Goal: Task Accomplishment & Management: Use online tool/utility

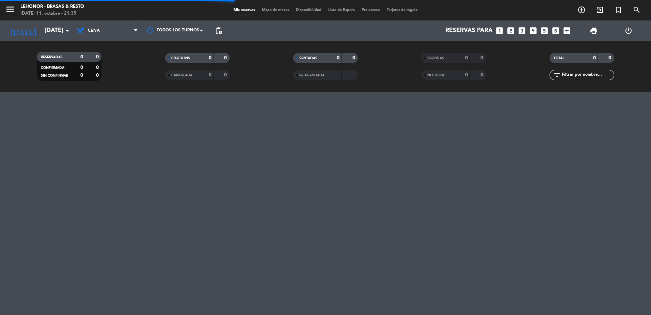
click at [278, 11] on span "Mapa de mesas" at bounding box center [276, 10] width 34 height 4
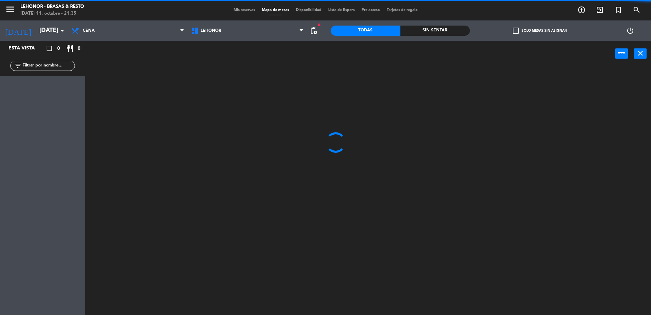
click at [432, 31] on div "Sin sentar" at bounding box center [436, 31] width 70 height 10
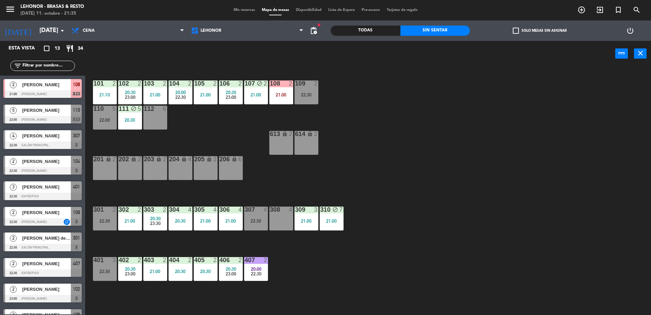
click at [231, 10] on span "Mis reservas" at bounding box center [244, 10] width 28 height 4
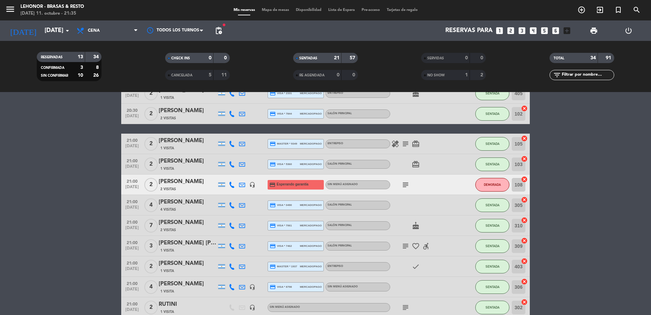
scroll to position [238, 0]
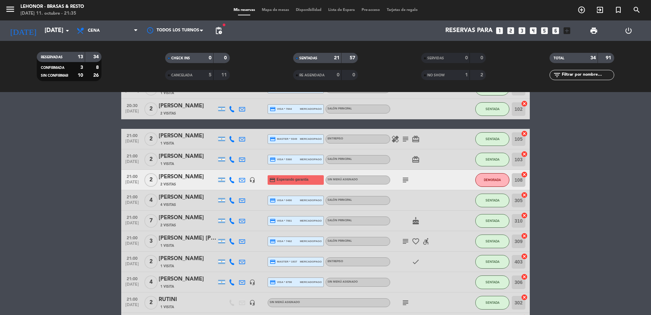
click at [406, 181] on icon "subject" at bounding box center [406, 180] width 8 height 8
click at [416, 218] on icon "cake" at bounding box center [416, 221] width 8 height 8
click at [407, 181] on icon "subject" at bounding box center [406, 180] width 8 height 8
click at [409, 243] on icon "subject" at bounding box center [406, 241] width 8 height 8
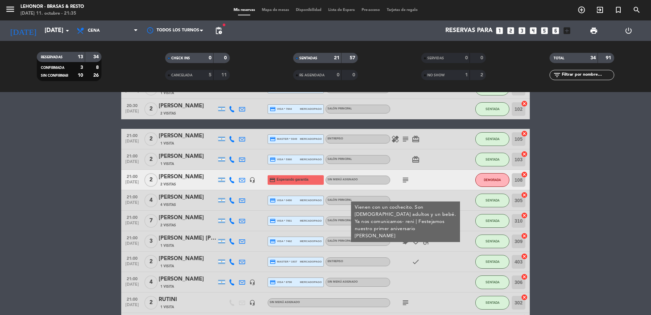
click at [416, 240] on icon "favorite_border" at bounding box center [416, 241] width 8 height 8
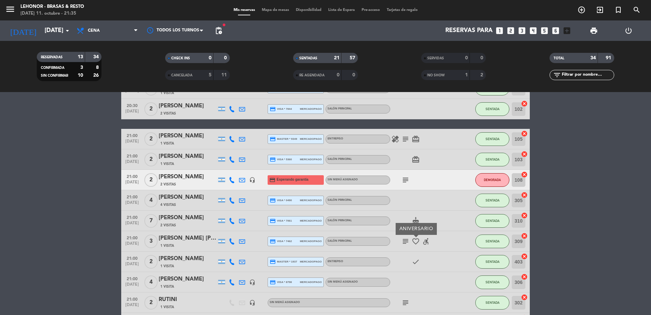
click at [415, 239] on icon "favorite_border" at bounding box center [416, 241] width 8 height 8
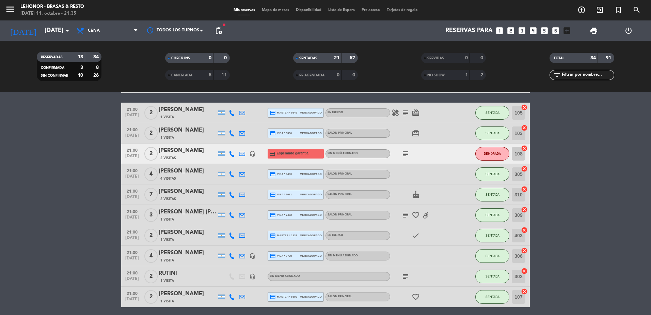
scroll to position [272, 0]
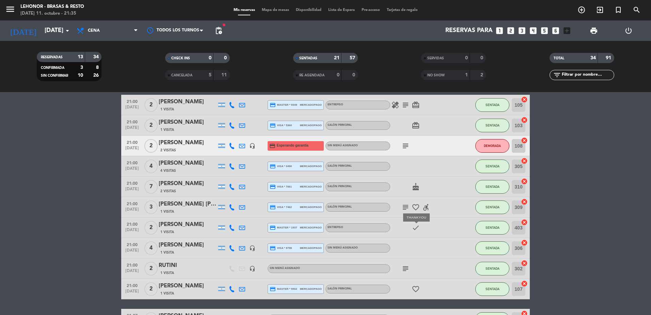
click at [417, 230] on icon "check" at bounding box center [416, 227] width 8 height 8
click at [403, 266] on icon "subject" at bounding box center [406, 268] width 8 height 8
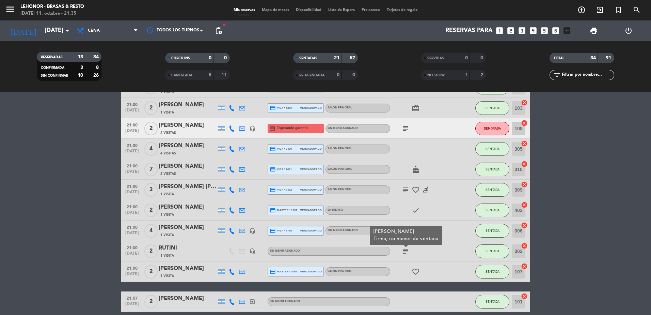
scroll to position [307, 0]
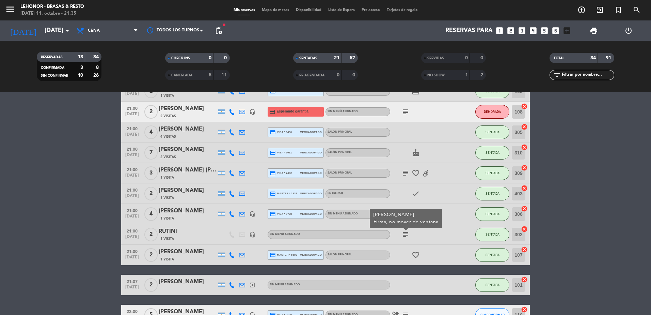
click at [412, 253] on icon "favorite_border" at bounding box center [416, 255] width 8 height 8
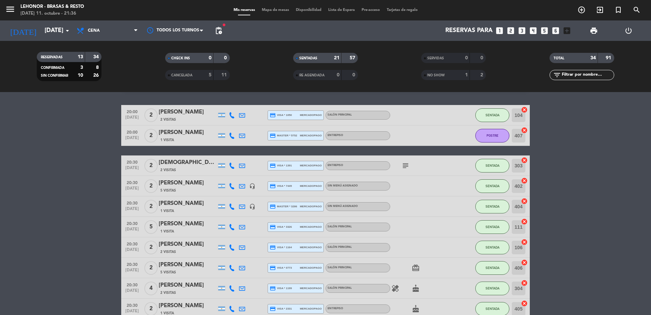
scroll to position [0, 0]
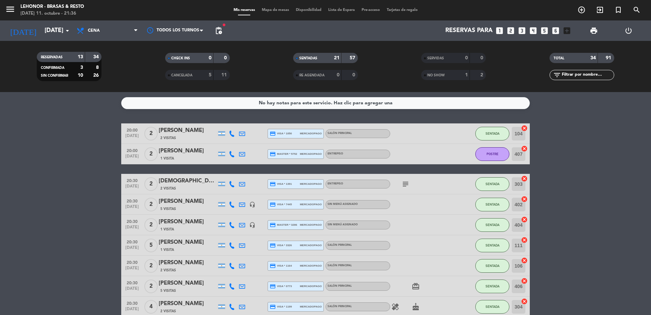
click at [275, 11] on span "Mapa de mesas" at bounding box center [276, 10] width 34 height 4
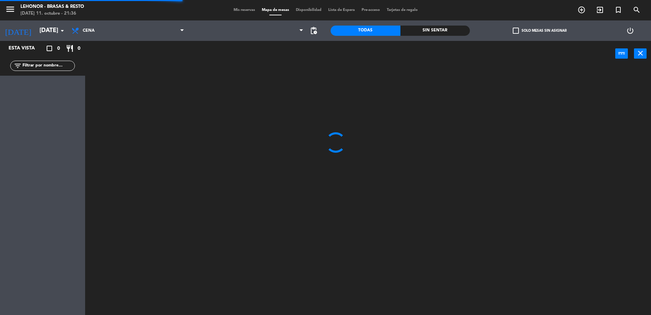
click at [464, 25] on div "Todas Sin sentar" at bounding box center [400, 30] width 139 height 20
click at [462, 28] on div "Sin sentar" at bounding box center [436, 31] width 70 height 10
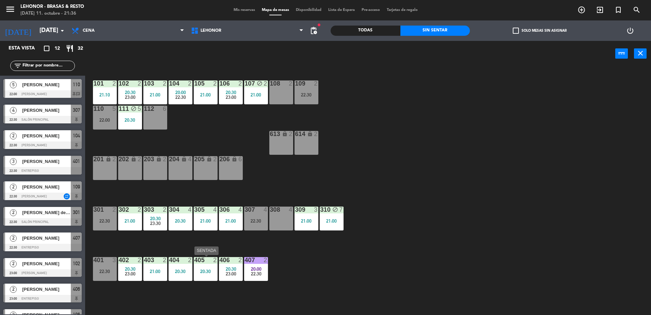
click at [202, 274] on div "20:30" at bounding box center [206, 271] width 24 height 5
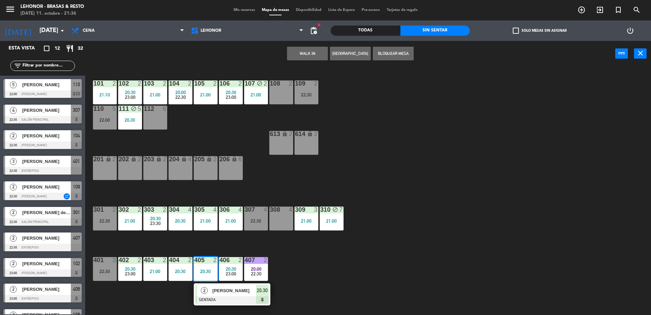
click at [209, 291] on div "2" at bounding box center [204, 290] width 15 height 11
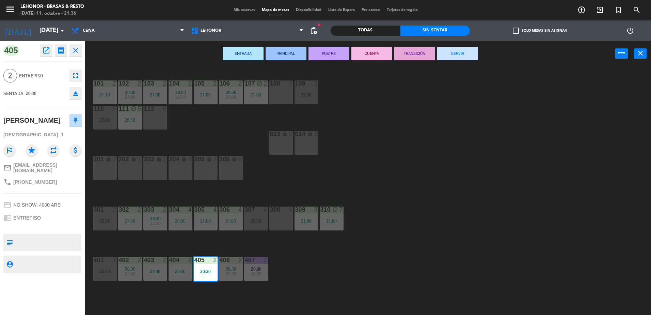
click at [334, 61] on div "ENTRADA PRINCIPAL POSTRE CUENTA TRANSICIÓN SERVIR power_input close" at bounding box center [350, 54] width 530 height 26
click at [336, 56] on button "POSTRE" at bounding box center [329, 54] width 41 height 14
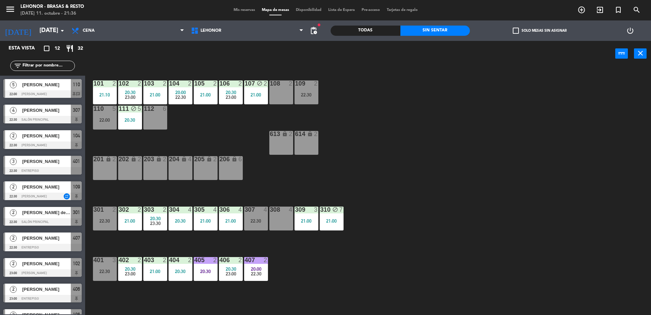
click at [424, 179] on div "101 2 21:10 102 2 20:30 23:00 103 2 21:00 104 2 20:00 22:30 105 2 21:00 106 2 2…" at bounding box center [372, 192] width 560 height 248
click at [120, 278] on div "402 2 20:30 23:00" at bounding box center [130, 269] width 24 height 24
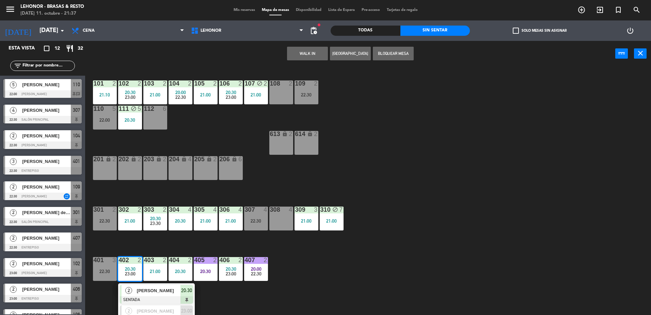
click at [378, 255] on div "101 2 21:10 102 2 20:30 23:00 103 2 21:00 104 2 20:00 22:30 105 2 21:00 106 2 2…" at bounding box center [372, 192] width 560 height 248
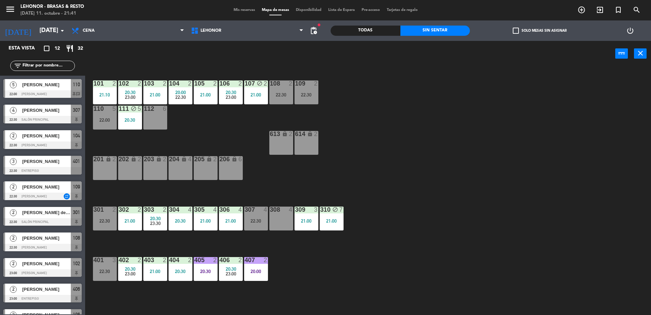
click at [50, 95] on div at bounding box center [42, 93] width 78 height 7
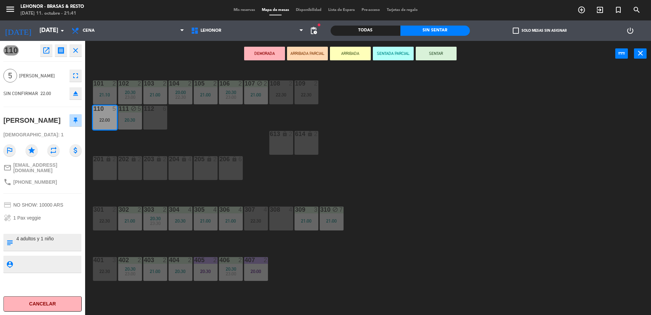
click at [166, 139] on div "101 2 21:10 102 2 20:30 23:00 103 2 21:00 104 2 20:00 22:30 105 2 21:00 106 2 2…" at bounding box center [372, 192] width 560 height 248
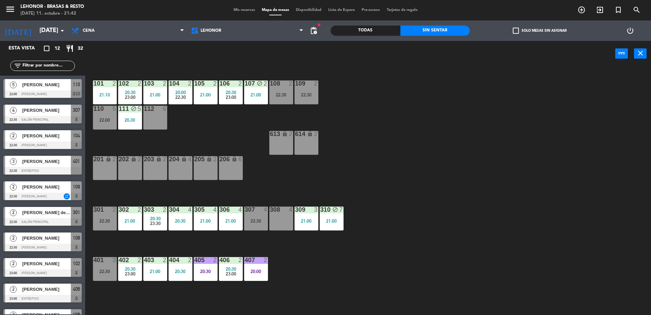
drag, startPoint x: 491, startPoint y: 176, endPoint x: 463, endPoint y: 178, distance: 28.4
click at [491, 176] on div "101 2 21:10 102 2 20:30 23:00 103 2 21:00 104 2 20:00 22:30 105 2 21:00 106 2 2…" at bounding box center [372, 192] width 560 height 248
click at [441, 32] on div "Sin sentar" at bounding box center [436, 31] width 70 height 10
click at [191, 133] on div "101 2 21:10 102 2 20:30 23:00 103 2 21:00 104 2 20:00 22:30 105 2 21:00 106 2 2…" at bounding box center [372, 192] width 560 height 248
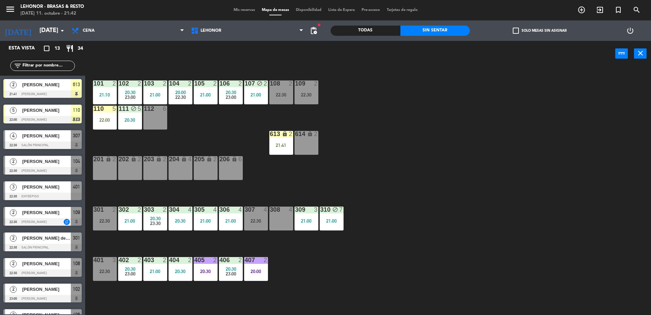
click at [71, 120] on div at bounding box center [42, 119] width 78 height 7
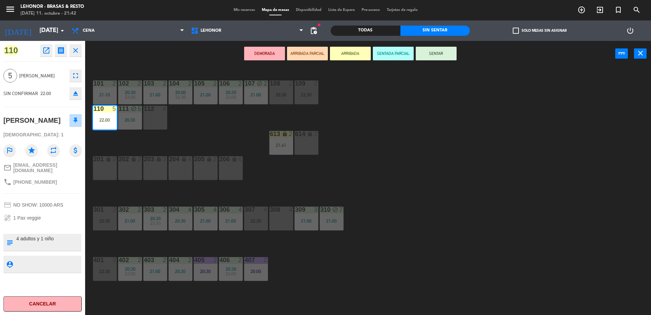
click at [234, 134] on div "101 2 21:10 102 2 20:30 23:00 103 2 21:00 104 2 20:00 22:30 105 2 21:00 106 2 2…" at bounding box center [372, 192] width 560 height 248
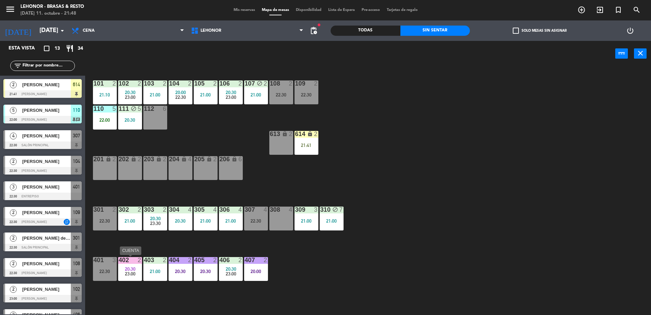
click at [136, 271] on div "23:00" at bounding box center [130, 273] width 24 height 5
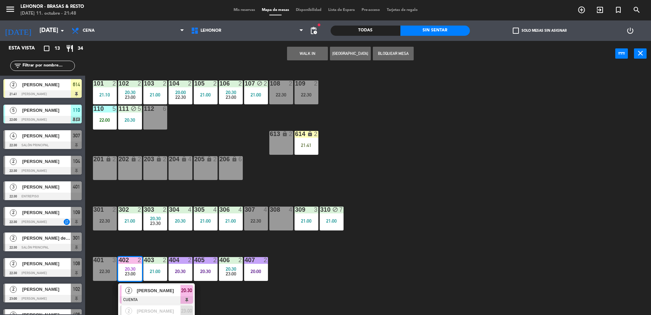
click at [141, 288] on span "[PERSON_NAME]" at bounding box center [159, 290] width 44 height 7
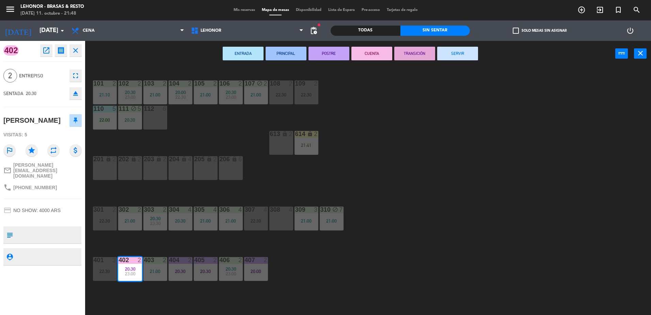
click at [503, 155] on div "101 2 21:10 102 2 20:30 23:00 103 2 21:00 104 2 20:00 22:30 105 2 21:00 106 2 2…" at bounding box center [372, 192] width 560 height 248
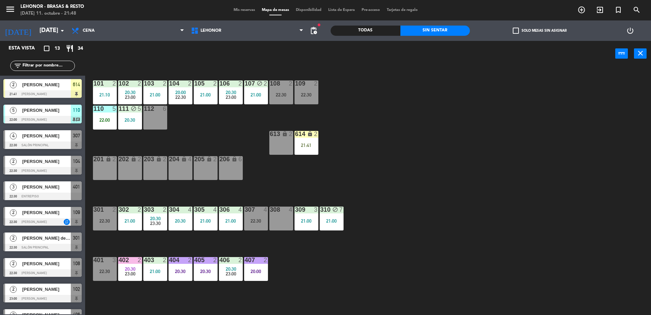
click at [355, 139] on div "101 2 21:10 102 2 20:30 23:00 103 2 21:00 104 2 20:00 22:30 105 2 21:00 106 2 2…" at bounding box center [372, 192] width 560 height 248
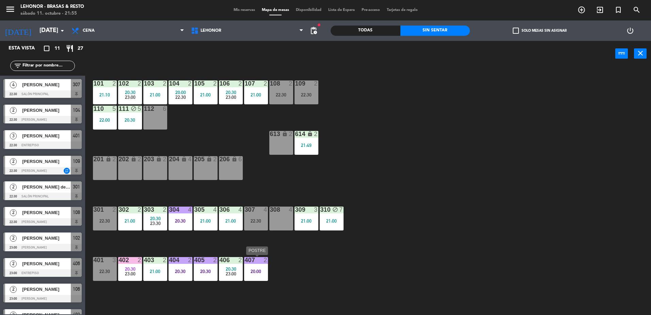
click at [255, 275] on div "407 2 20:00" at bounding box center [256, 269] width 24 height 24
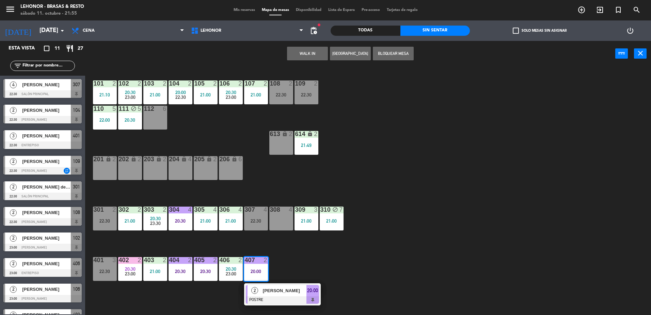
click at [259, 284] on div "2 Soledad penon POSTRE 20:00" at bounding box center [282, 294] width 77 height 22
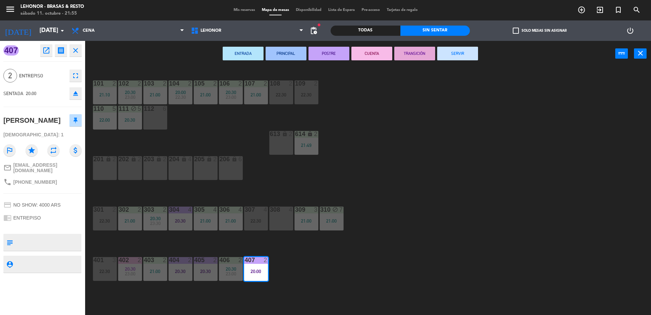
drag, startPoint x: 259, startPoint y: 286, endPoint x: 369, endPoint y: 53, distance: 258.1
click at [369, 53] on button "CUENTA" at bounding box center [371, 54] width 41 height 14
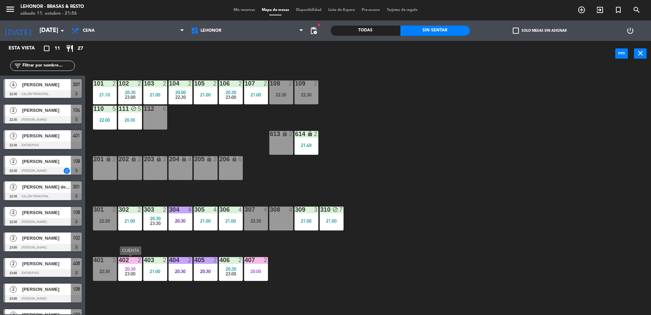
click at [132, 272] on span "23:00" at bounding box center [130, 273] width 11 height 5
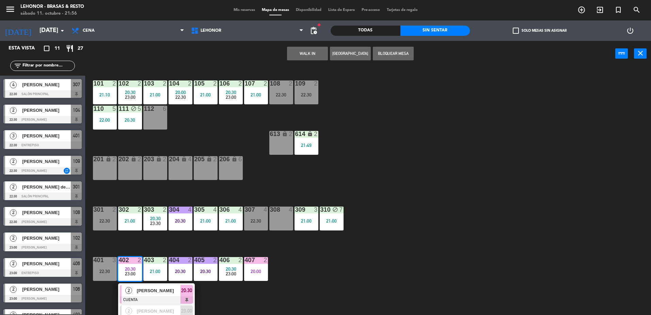
drag, startPoint x: 139, startPoint y: 292, endPoint x: 144, endPoint y: 286, distance: 8.0
click at [139, 292] on div "2 [PERSON_NAME] CUENTA 20:30" at bounding box center [156, 294] width 87 height 22
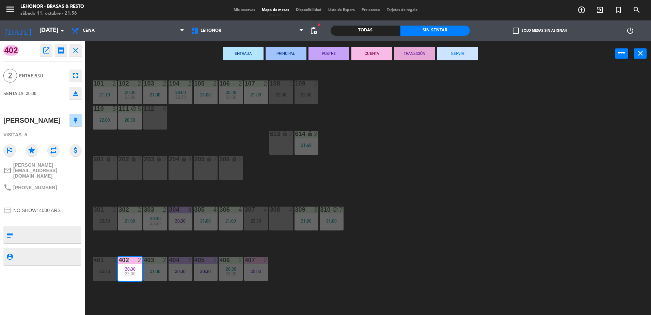
click at [403, 55] on button "TRANSICIÓN" at bounding box center [414, 54] width 41 height 14
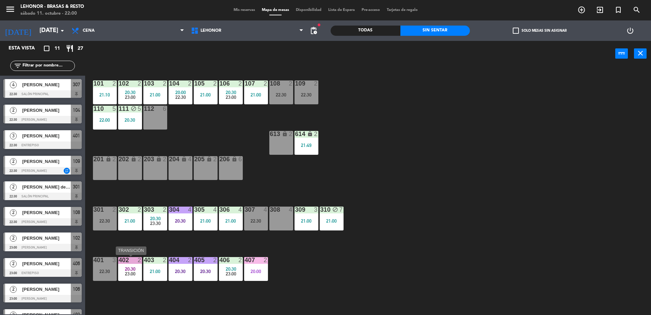
click at [139, 270] on div "20:30" at bounding box center [130, 268] width 24 height 5
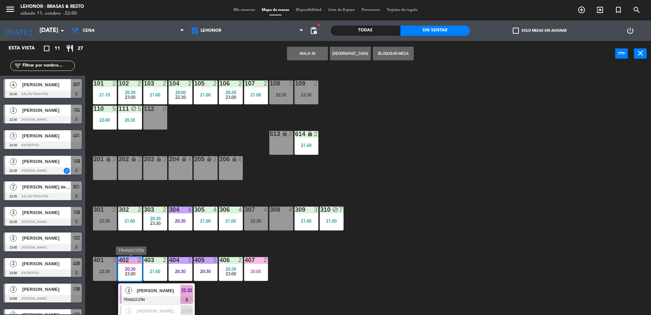
click at [145, 287] on span "[PERSON_NAME]" at bounding box center [159, 290] width 44 height 7
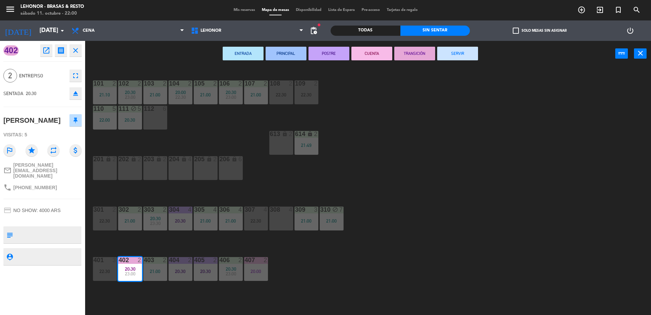
click at [457, 61] on div "ENTRADA PRINCIPAL POSTRE CUENTA TRANSICIÓN SERVIR power_input close" at bounding box center [350, 54] width 530 height 26
click at [456, 49] on button "SERVIR" at bounding box center [457, 54] width 41 height 14
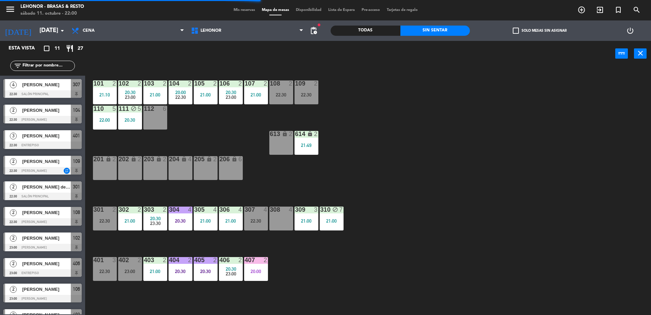
click at [343, 264] on div "101 2 21:10 102 2 20:30 23:00 103 2 21:00 104 2 20:00 22:30 105 2 21:00 106 2 2…" at bounding box center [372, 192] width 560 height 248
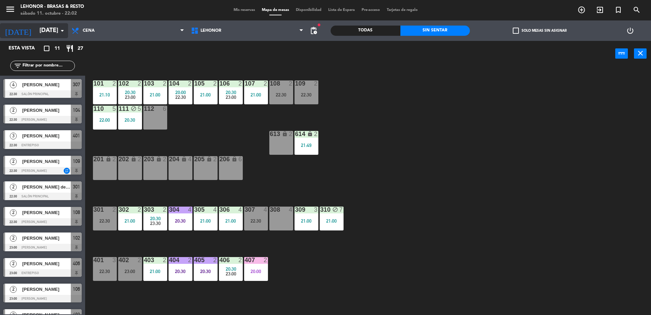
click at [40, 30] on input "[DATE]" at bounding box center [75, 31] width 79 height 14
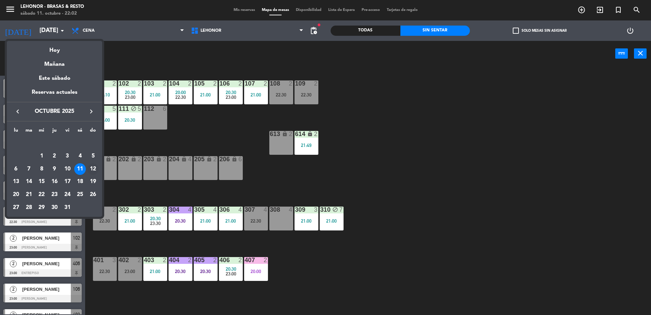
click at [92, 172] on div "12" at bounding box center [93, 169] width 12 height 12
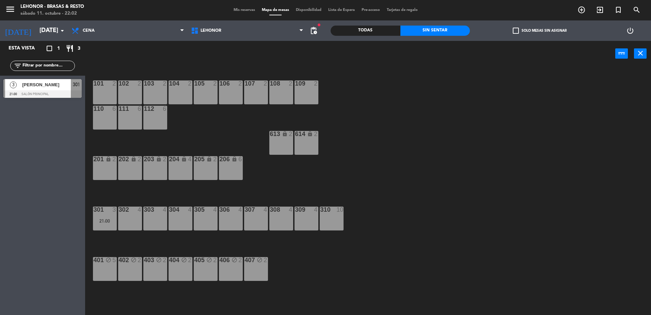
click at [83, 86] on div "3 [PERSON_NAME] 21:00 Salón Principal 301" at bounding box center [42, 89] width 85 height 26
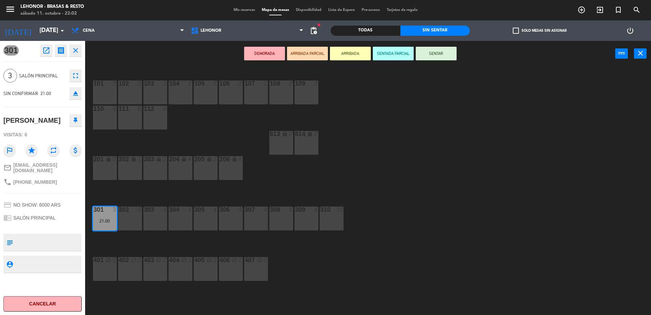
click at [220, 140] on div "101 2 102 2 103 2 104 2 105 2 106 2 107 2 108 2 109 2 110 6 111 6 112 6 613 loc…" at bounding box center [372, 192] width 560 height 248
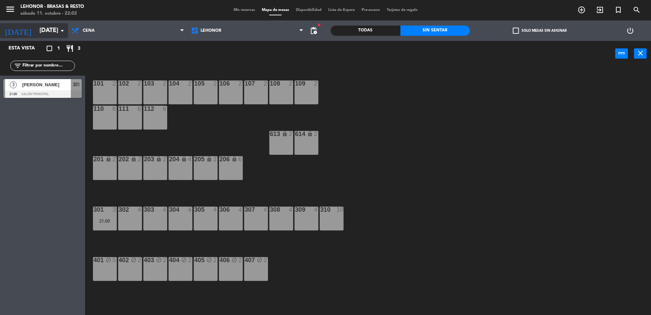
click at [60, 32] on icon "arrow_drop_down" at bounding box center [62, 31] width 8 height 8
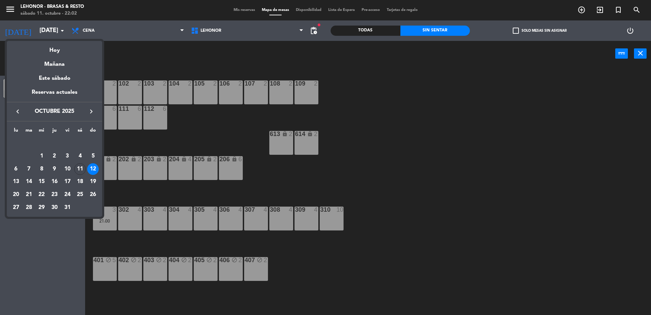
click at [126, 36] on div at bounding box center [325, 157] width 651 height 315
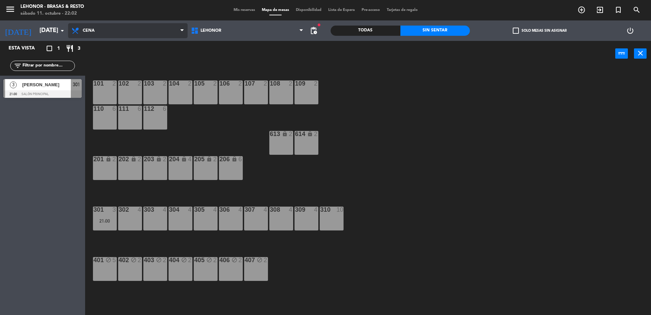
click at [127, 35] on span "Cena" at bounding box center [128, 30] width 120 height 15
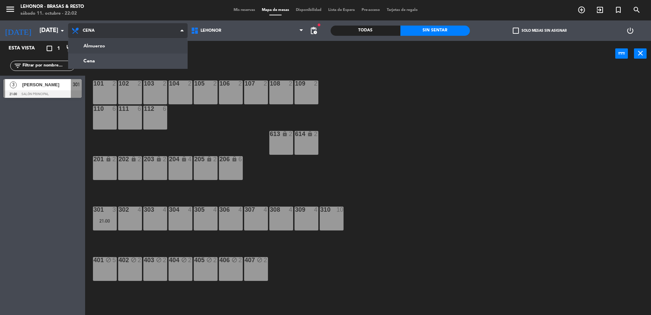
click at [137, 49] on ng-component "menu [PERSON_NAME] - Brasas & Resto [DATE] 11. octubre - 22:02 Mis reservas Map…" at bounding box center [325, 158] width 651 height 316
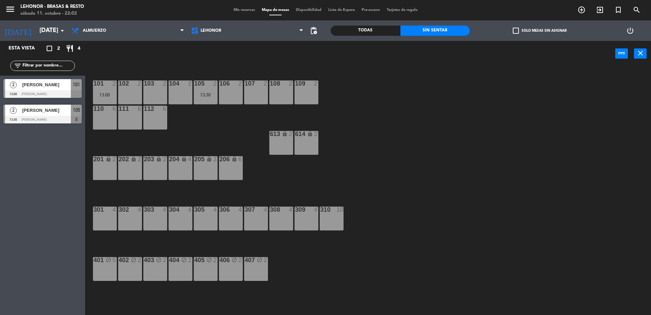
click at [109, 22] on div "Almuerzo Cena Almuerzo Almuerzo Cena" at bounding box center [128, 30] width 120 height 20
click at [109, 31] on span "Almuerzo" at bounding box center [128, 30] width 120 height 15
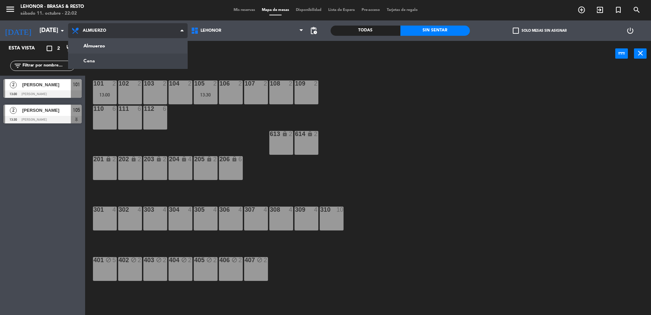
click at [113, 62] on ng-component "menu [PERSON_NAME] - Brasas & Resto [DATE] 11. octubre - 22:02 Mis reservas Map…" at bounding box center [325, 158] width 651 height 316
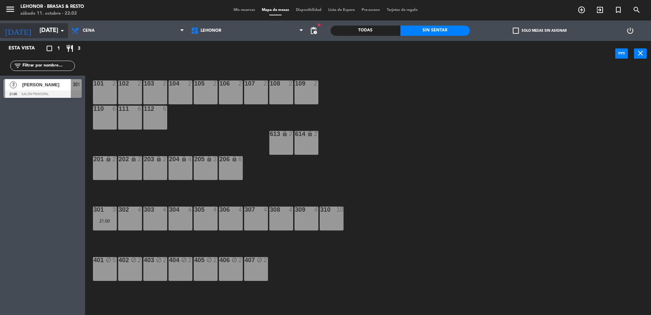
click at [42, 33] on input "[DATE]" at bounding box center [75, 31] width 79 height 14
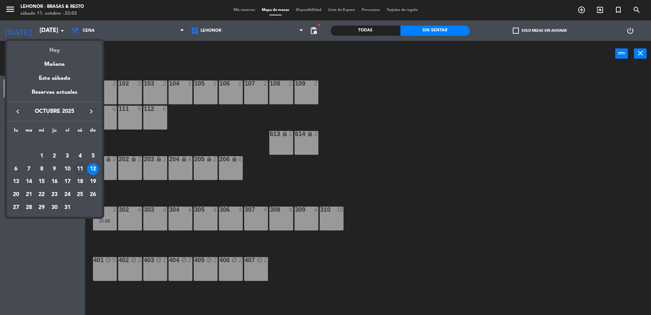
click at [41, 50] on div "Hoy" at bounding box center [54, 48] width 95 height 14
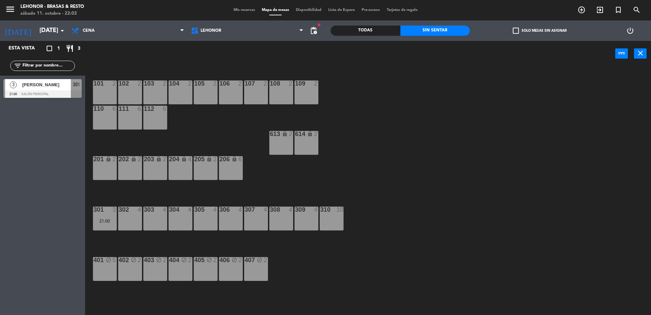
type input "[DATE]"
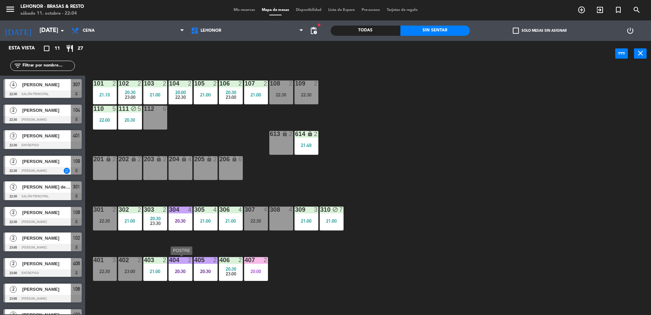
click at [184, 264] on div "404 2 20:30" at bounding box center [181, 269] width 24 height 24
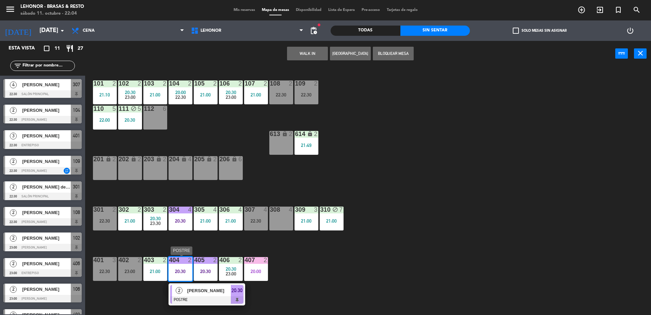
drag, startPoint x: 184, startPoint y: 265, endPoint x: 190, endPoint y: 292, distance: 27.9
click at [190, 292] on div "2 [PERSON_NAME] POSTRE 20:30" at bounding box center [206, 294] width 87 height 22
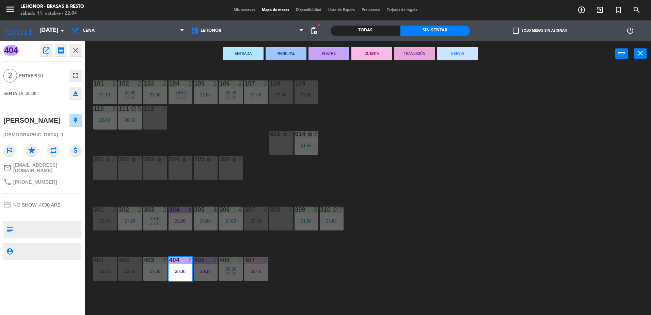
click at [368, 58] on button "CUENTA" at bounding box center [371, 54] width 41 height 14
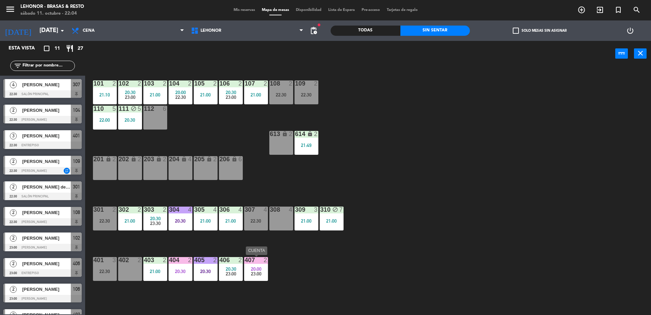
click at [254, 280] on div "407 2 20:00 23:00" at bounding box center [256, 269] width 24 height 24
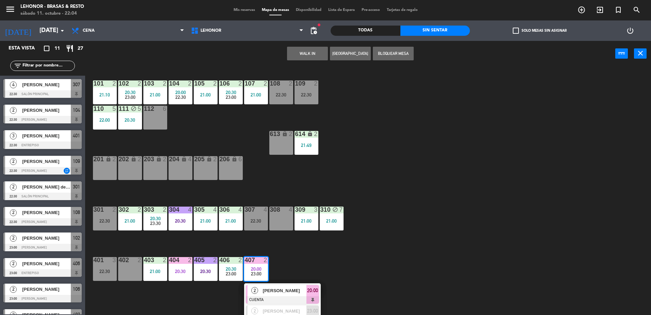
click at [261, 293] on div "2" at bounding box center [255, 290] width 15 height 11
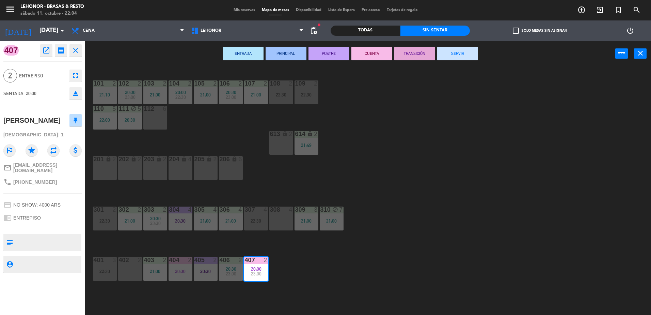
click at [412, 52] on button "TRANSICIÓN" at bounding box center [414, 54] width 41 height 14
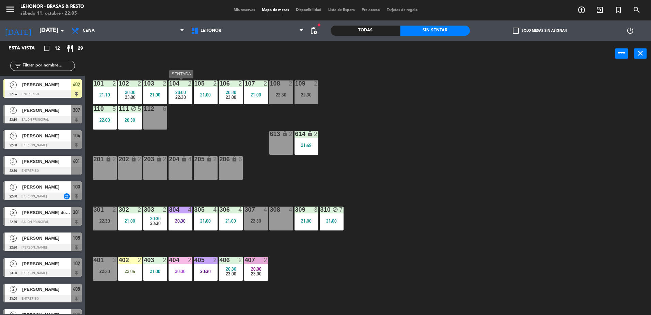
click at [176, 88] on div "104 2 20:00 22:30" at bounding box center [181, 92] width 24 height 24
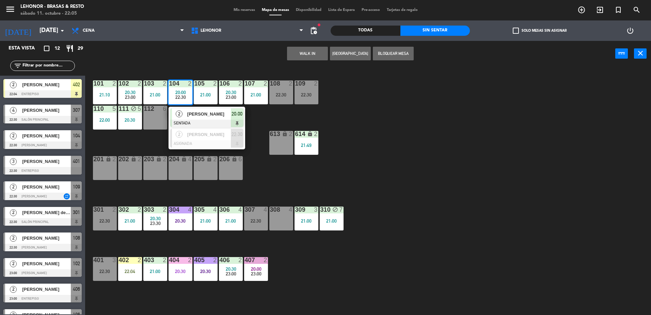
click at [181, 118] on div "2" at bounding box center [179, 113] width 15 height 11
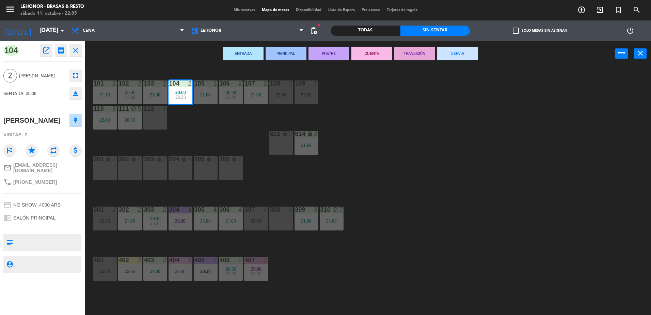
click at [381, 56] on button "CUENTA" at bounding box center [371, 54] width 41 height 14
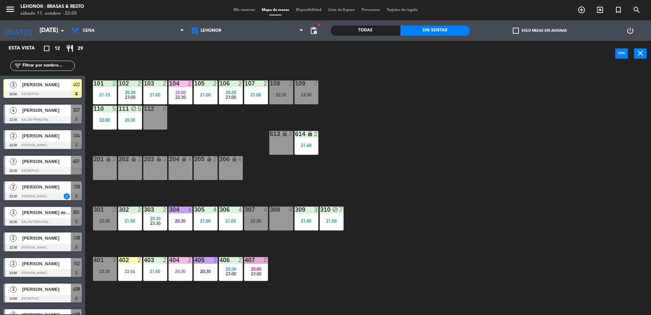
click at [444, 212] on div "101 2 21:10 102 2 20:30 23:00 103 2 21:00 104 2 20:00 22:30 105 2 21:00 106 2 2…" at bounding box center [372, 192] width 560 height 248
click at [132, 272] on div "22:04" at bounding box center [130, 271] width 24 height 5
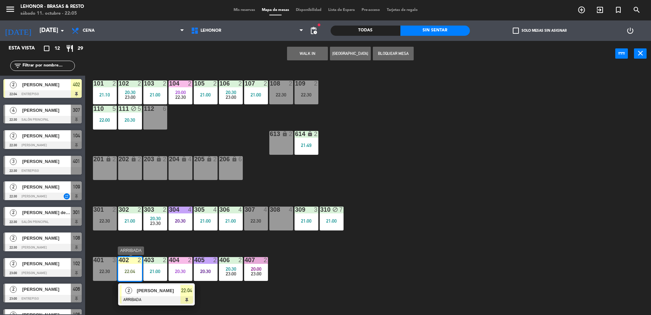
click at [177, 299] on div at bounding box center [156, 299] width 73 height 7
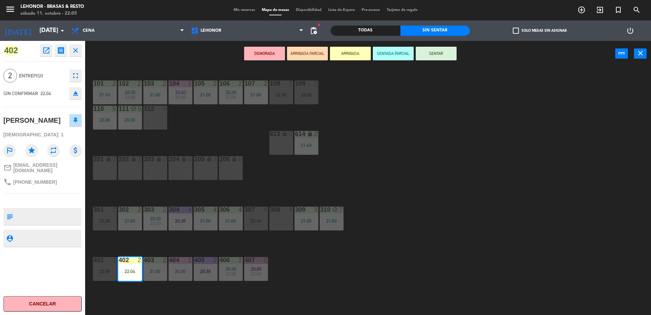
click at [323, 279] on div "101 2 21:10 102 2 20:30 23:00 103 2 21:00 104 2 20:00 22:30 105 2 21:00 106 2 2…" at bounding box center [372, 192] width 560 height 248
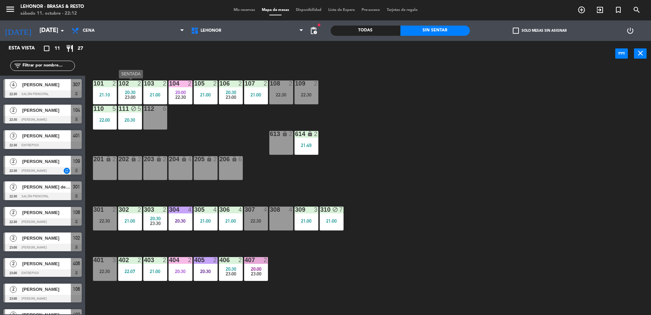
click at [130, 91] on span "20:30" at bounding box center [130, 92] width 11 height 5
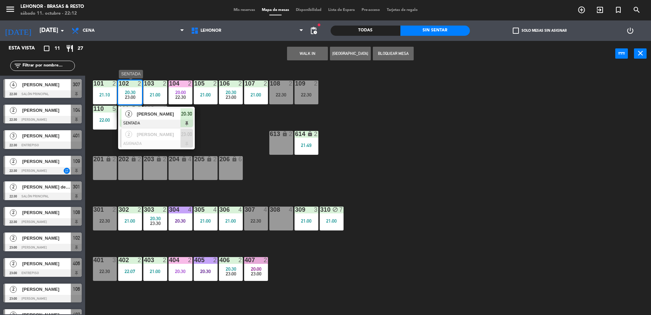
click at [142, 118] on div "[PERSON_NAME]" at bounding box center [158, 113] width 44 height 11
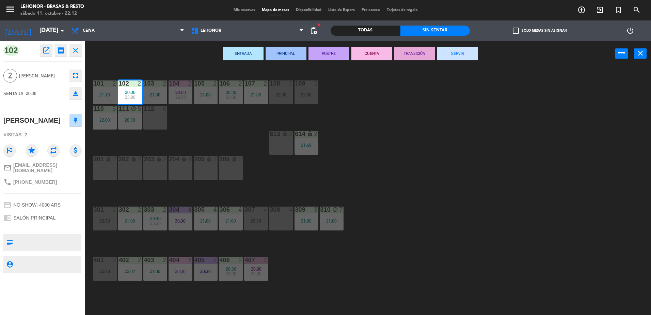
click at [319, 55] on button "POSTRE" at bounding box center [329, 54] width 41 height 14
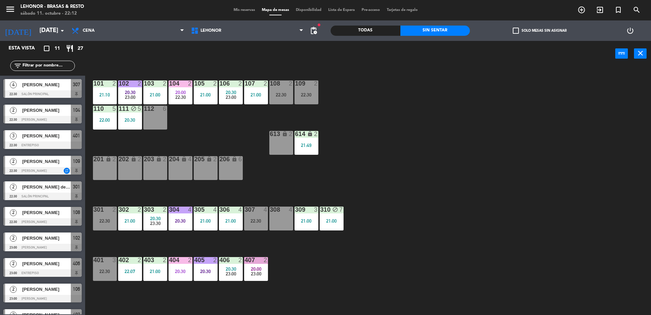
click at [373, 241] on div "101 2 21:10 102 2 20:30 23:00 103 2 21:00 104 2 20:00 22:30 105 2 21:00 106 2 2…" at bounding box center [372, 192] width 560 height 248
click at [206, 276] on div "405 2 20:30" at bounding box center [206, 269] width 24 height 24
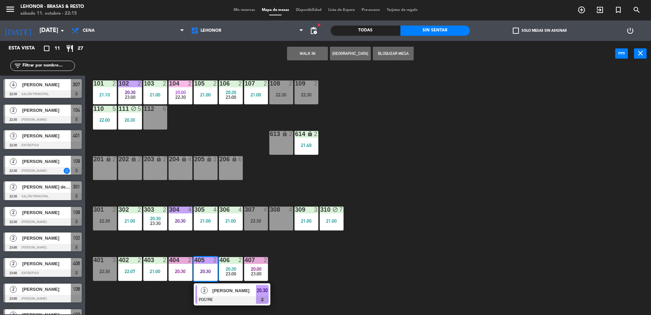
click at [213, 288] on span "[PERSON_NAME]" at bounding box center [235, 290] width 44 height 7
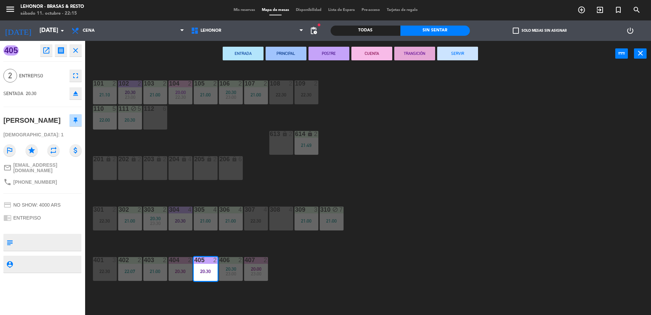
click at [378, 52] on button "CUENTA" at bounding box center [371, 54] width 41 height 14
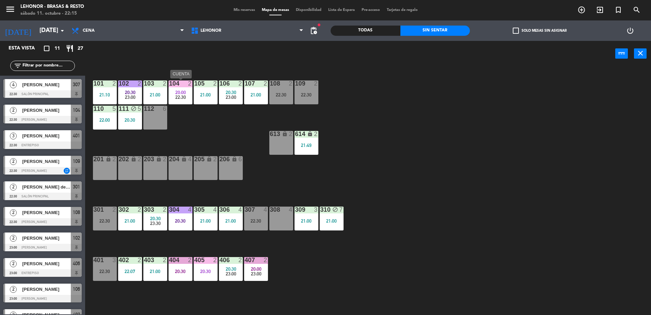
click at [187, 98] on div "22:30" at bounding box center [181, 97] width 24 height 5
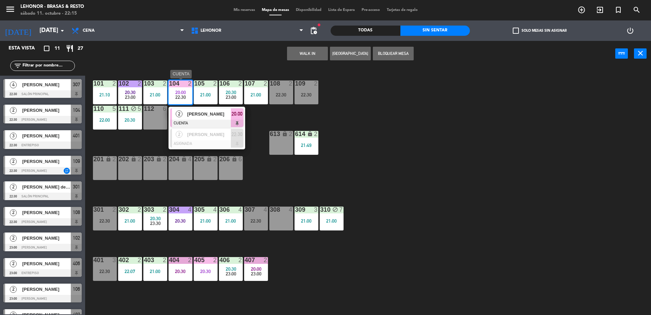
click at [193, 121] on div at bounding box center [206, 123] width 73 height 7
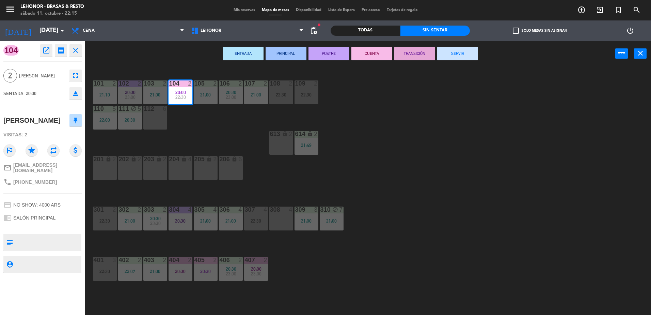
click at [427, 56] on button "TRANSICIÓN" at bounding box center [414, 54] width 41 height 14
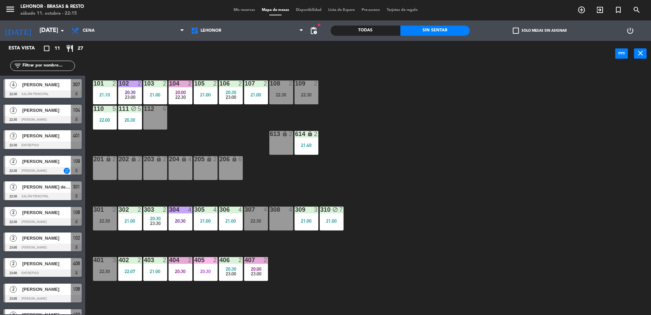
click at [447, 114] on div "101 2 21:10 102 2 20:30 23:00 103 2 21:00 104 2 20:00 22:30 105 2 21:00 106 2 2…" at bounding box center [372, 192] width 560 height 248
click at [124, 227] on div "302 2 21:00" at bounding box center [130, 218] width 24 height 24
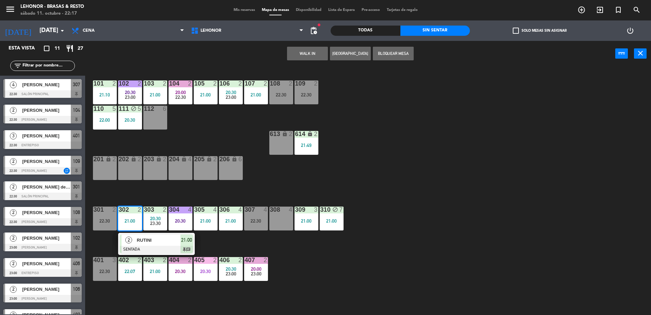
click at [144, 253] on div at bounding box center [156, 249] width 73 height 7
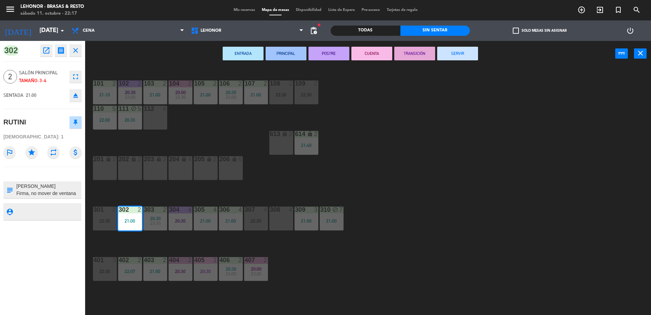
click at [291, 52] on button "PRINCIPAL" at bounding box center [286, 54] width 41 height 14
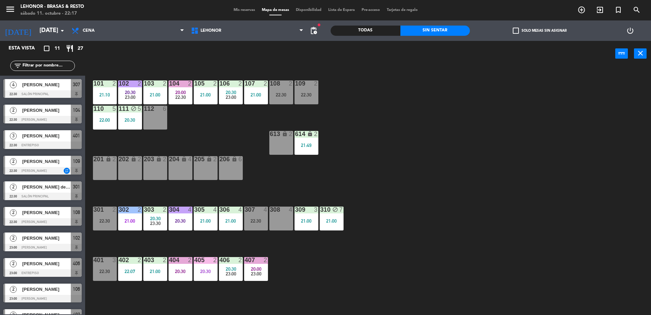
click at [150, 224] on span "23:30" at bounding box center [155, 222] width 11 height 5
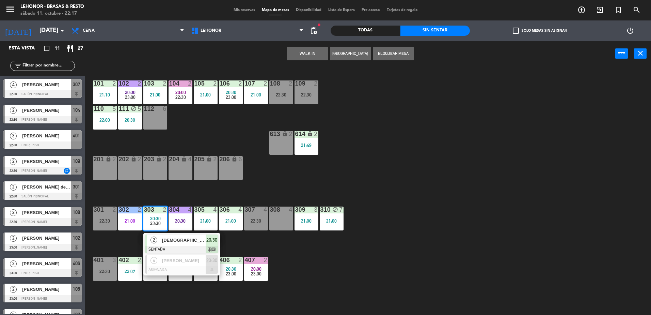
click at [149, 240] on div "2" at bounding box center [154, 239] width 15 height 11
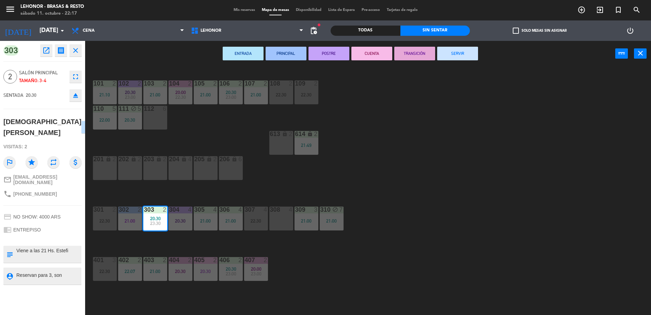
click at [289, 45] on div "ENTRADA PRINCIPAL POSTRE CUENTA TRANSICIÓN SERVIR power_input close" at bounding box center [350, 54] width 530 height 26
click at [287, 52] on button "PRINCIPAL" at bounding box center [286, 54] width 41 height 14
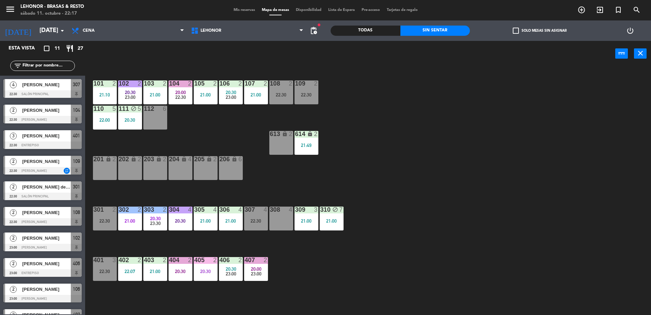
click at [201, 229] on div "305 4 21:00" at bounding box center [206, 218] width 24 height 24
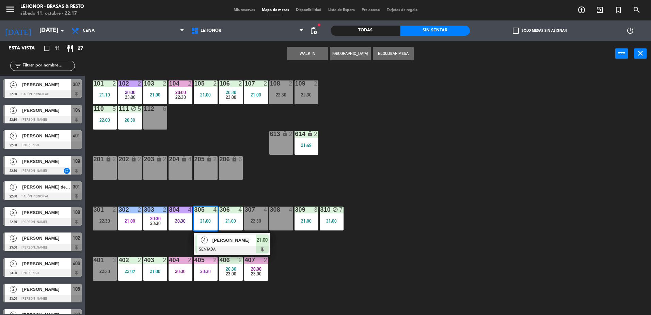
click at [201, 244] on div "4" at bounding box center [204, 239] width 15 height 11
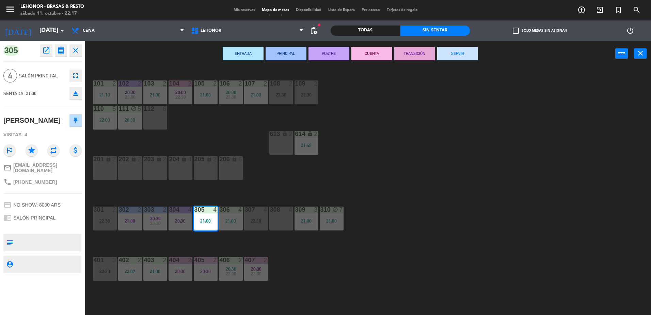
click at [276, 58] on button "PRINCIPAL" at bounding box center [286, 54] width 41 height 14
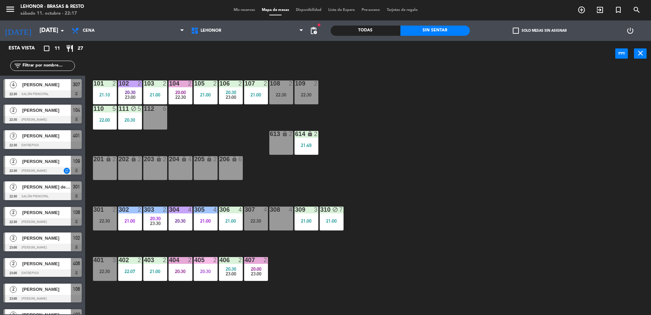
click at [232, 223] on div "306 4 21:00" at bounding box center [231, 218] width 24 height 24
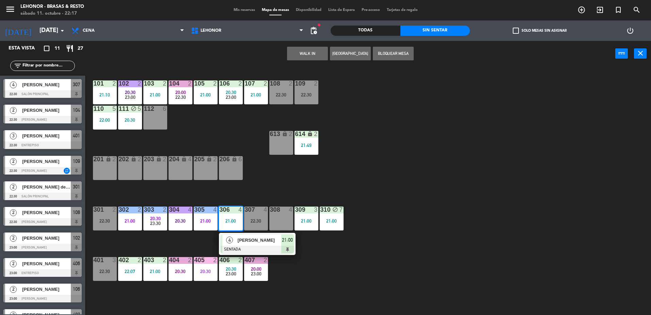
click at [233, 238] on div "4" at bounding box center [229, 239] width 15 height 11
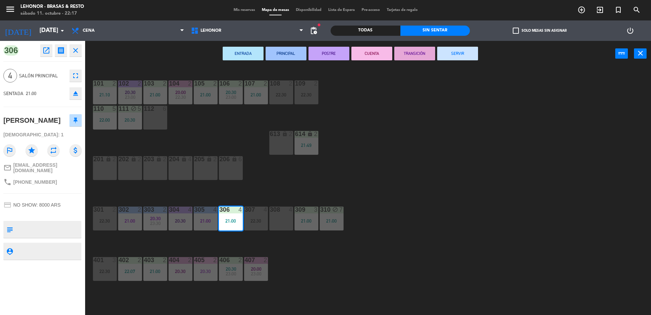
click at [301, 60] on button "PRINCIPAL" at bounding box center [286, 54] width 41 height 14
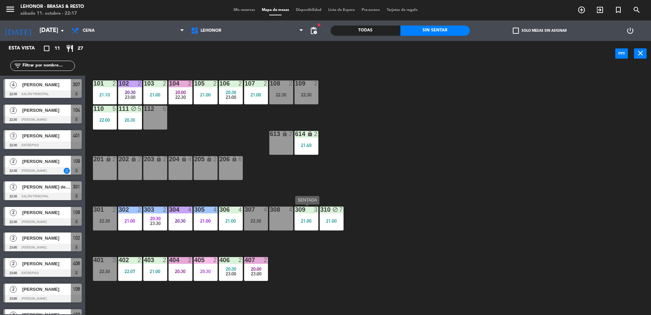
click at [309, 221] on div "21:00" at bounding box center [307, 220] width 24 height 5
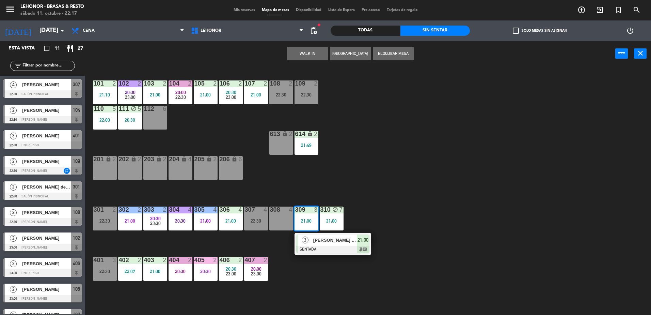
click at [312, 242] on div "3" at bounding box center [305, 239] width 15 height 11
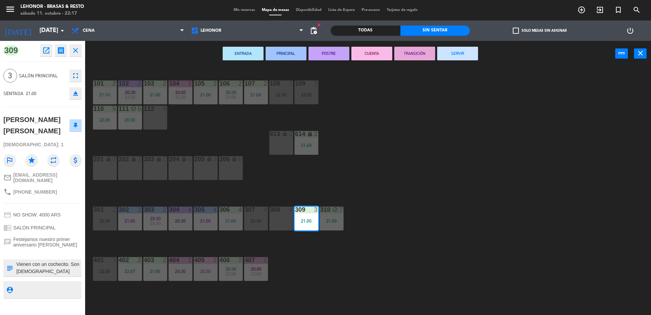
click at [284, 56] on button "PRINCIPAL" at bounding box center [286, 54] width 41 height 14
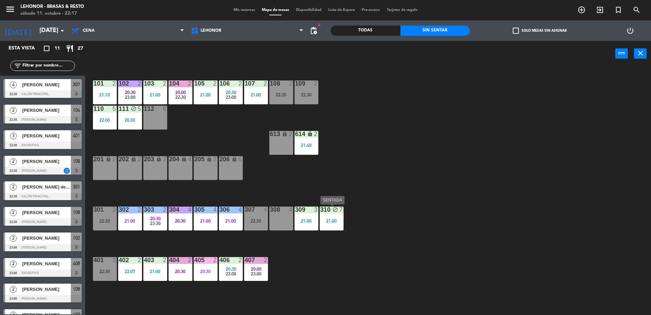
click at [342, 222] on div "21:00" at bounding box center [332, 220] width 24 height 5
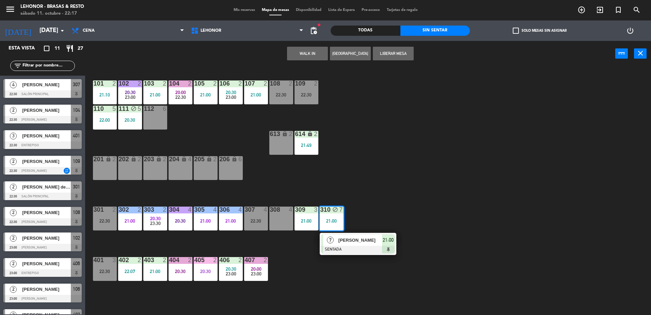
click at [345, 246] on div at bounding box center [358, 249] width 73 height 7
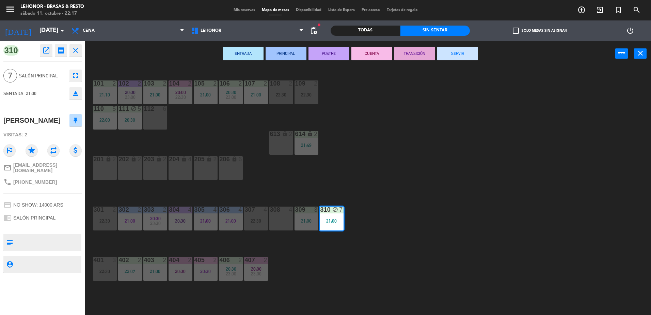
click at [283, 45] on div "ENTRADA PRINCIPAL POSTRE CUENTA TRANSICIÓN SERVIR power_input close" at bounding box center [350, 54] width 530 height 26
click at [284, 54] on button "PRINCIPAL" at bounding box center [286, 54] width 41 height 14
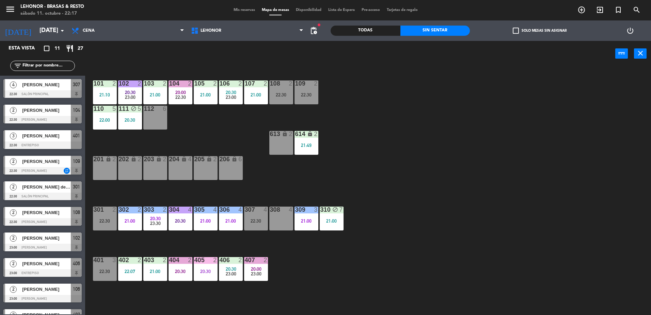
click at [253, 98] on div "107 2 21:00" at bounding box center [256, 92] width 24 height 24
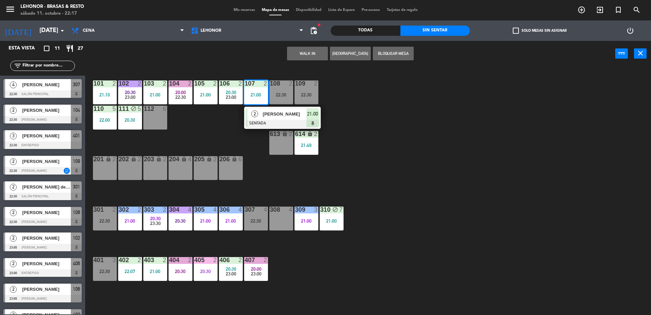
click at [251, 124] on div at bounding box center [282, 123] width 73 height 7
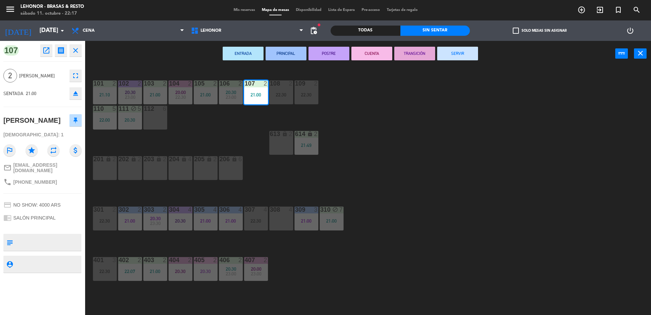
click at [277, 57] on button "PRINCIPAL" at bounding box center [286, 54] width 41 height 14
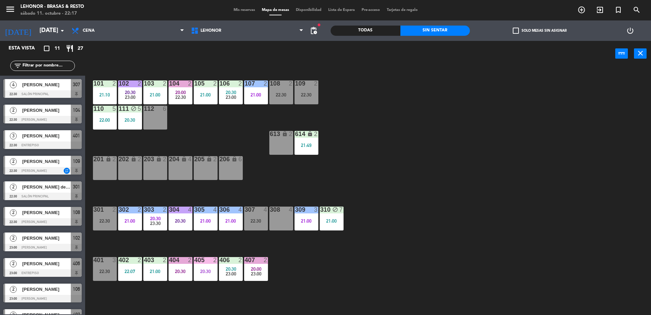
click at [235, 100] on div "106 2 20:30 23:00" at bounding box center [231, 92] width 24 height 24
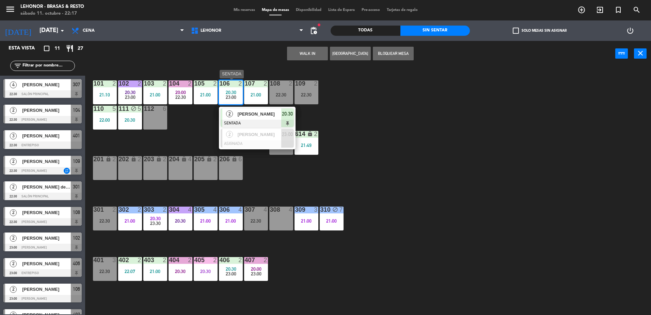
click at [238, 116] on span "[PERSON_NAME]" at bounding box center [260, 113] width 44 height 7
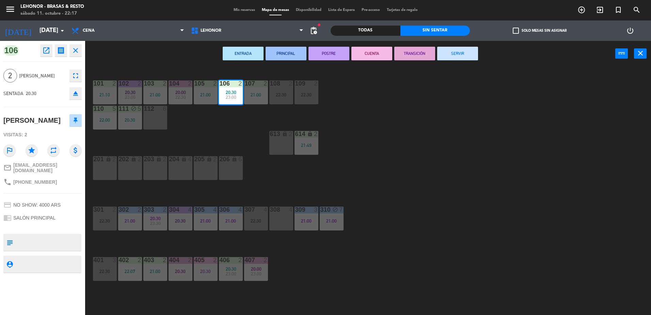
click at [293, 54] on button "PRINCIPAL" at bounding box center [286, 54] width 41 height 14
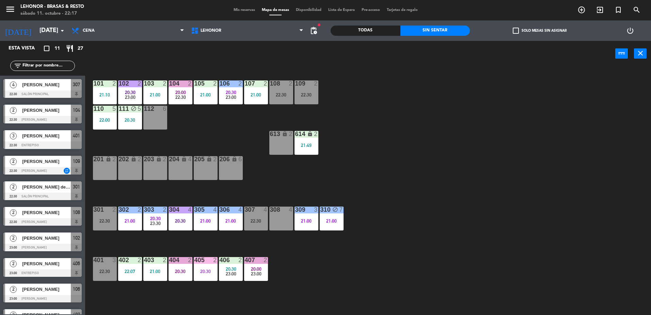
click at [215, 93] on div "21:00" at bounding box center [206, 94] width 24 height 5
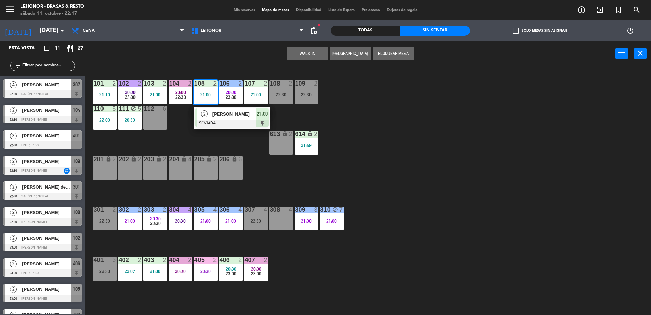
click at [218, 126] on div at bounding box center [232, 123] width 73 height 7
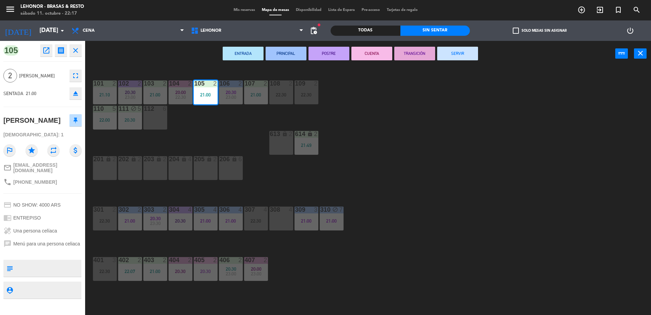
click at [279, 50] on button "PRINCIPAL" at bounding box center [286, 54] width 41 height 14
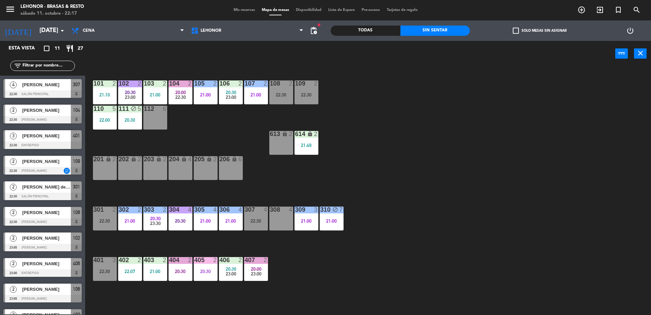
click at [158, 91] on div "103 2 21:00" at bounding box center [155, 92] width 24 height 24
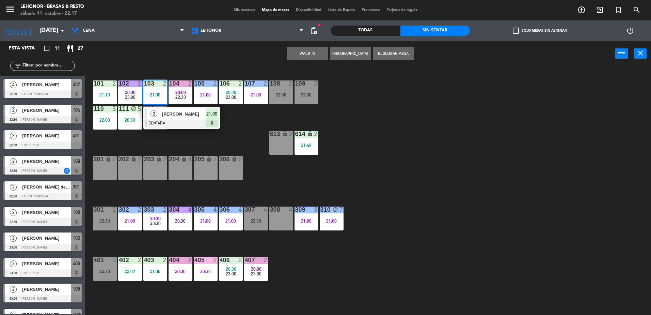
drag, startPoint x: 170, startPoint y: 115, endPoint x: 173, endPoint y: 111, distance: 5.3
click at [171, 115] on div "2 [PERSON_NAME] SENTADA 21:00" at bounding box center [181, 118] width 87 height 22
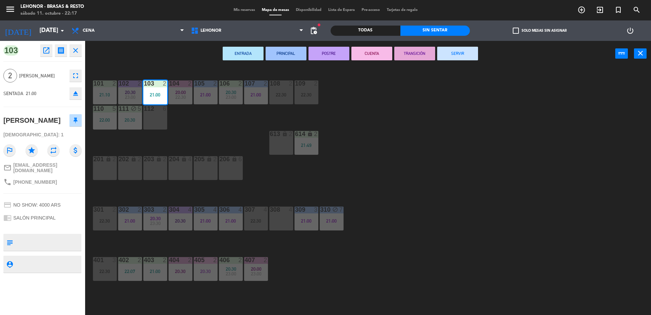
click at [287, 52] on button "PRINCIPAL" at bounding box center [286, 54] width 41 height 14
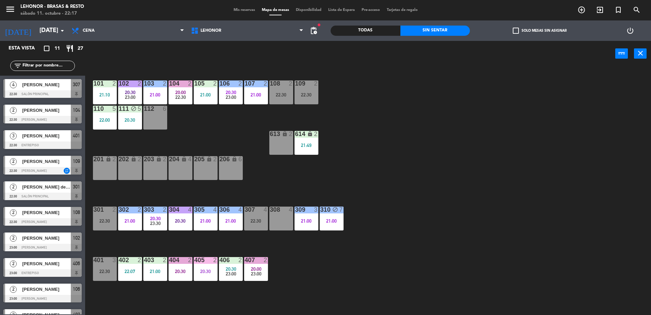
click at [102, 92] on div "21:10" at bounding box center [105, 94] width 24 height 5
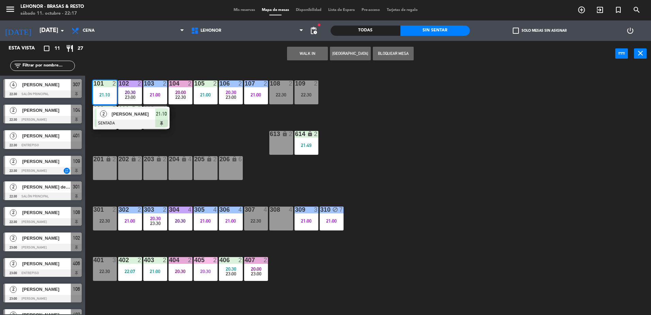
click at [117, 115] on span "[PERSON_NAME]" at bounding box center [134, 113] width 44 height 7
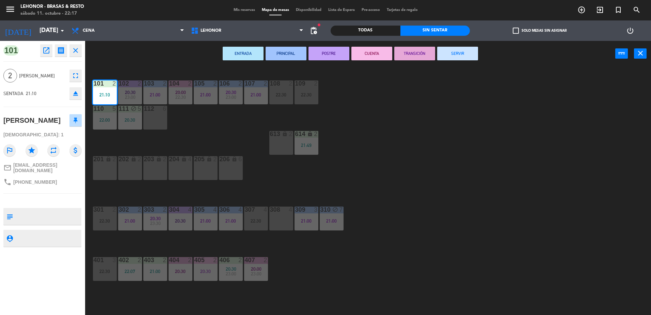
click at [293, 53] on button "PRINCIPAL" at bounding box center [286, 54] width 41 height 14
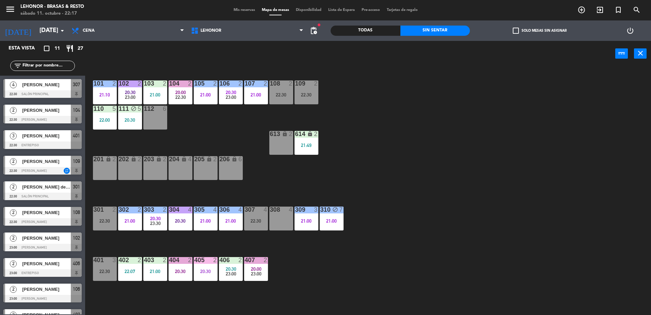
click at [129, 124] on div "111 block 5 20:30" at bounding box center [130, 118] width 24 height 24
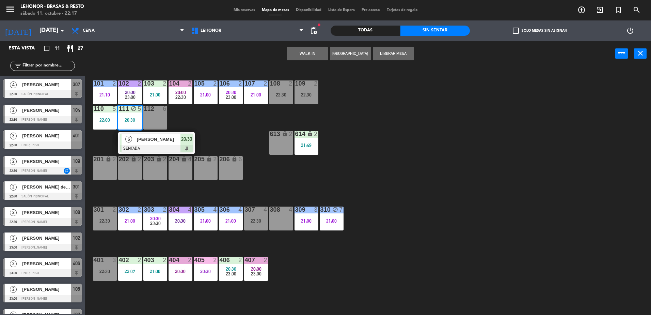
click at [132, 136] on div "5" at bounding box center [129, 139] width 15 height 11
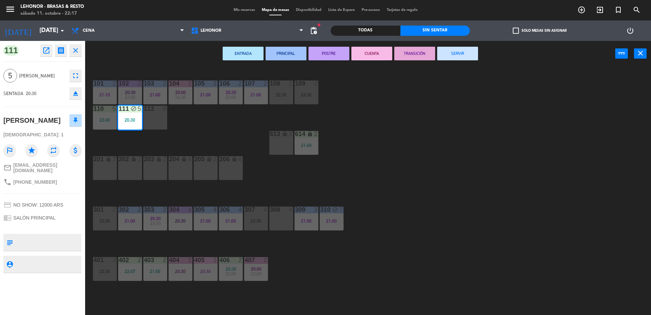
click at [230, 55] on button "ENTRADA" at bounding box center [243, 54] width 41 height 14
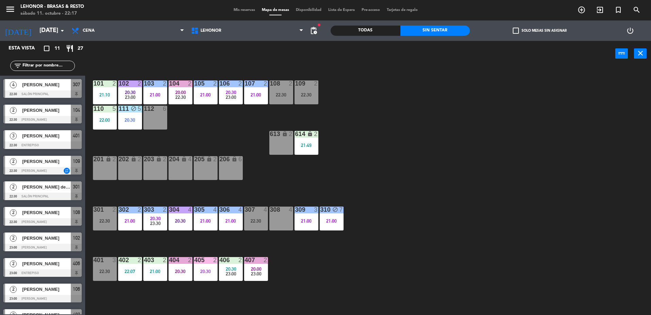
click at [107, 123] on div "110 5 22:00" at bounding box center [105, 118] width 24 height 24
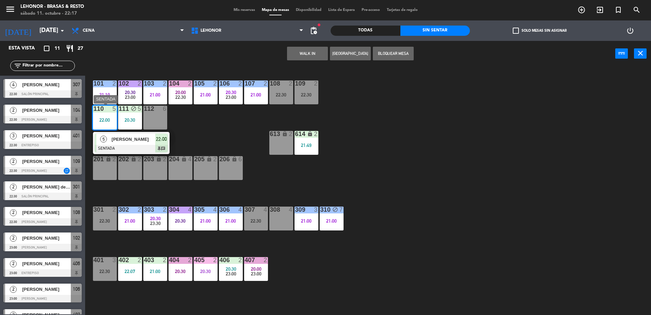
click at [111, 138] on div "[PERSON_NAME]" at bounding box center [133, 139] width 44 height 11
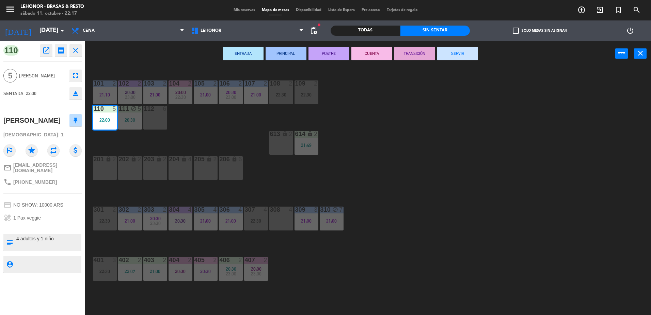
click at [249, 59] on button "ENTRADA" at bounding box center [243, 54] width 41 height 14
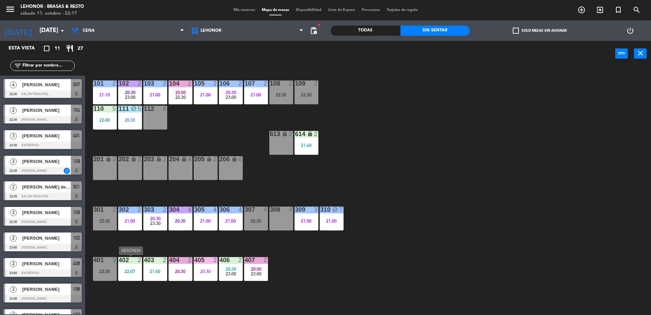
click at [119, 274] on div "22:07" at bounding box center [130, 271] width 24 height 5
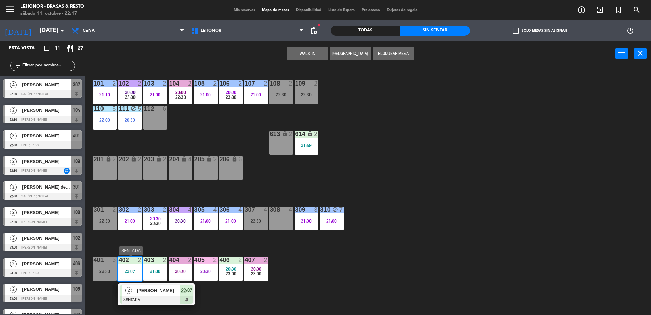
click at [134, 289] on div "2" at bounding box center [129, 290] width 15 height 11
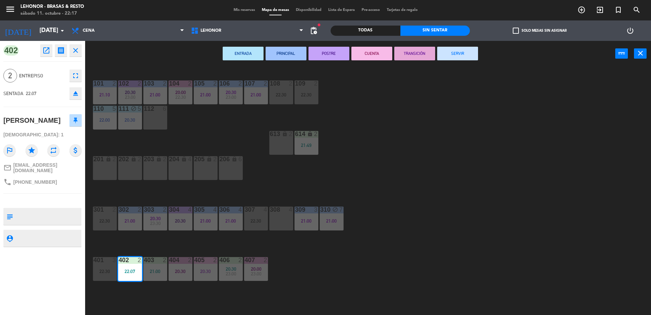
click at [222, 56] on div "ENTRADA PRINCIPAL POSTRE CUENTA TRANSICIÓN SERVIR power_input close" at bounding box center [350, 54] width 530 height 26
click at [238, 50] on button "ENTRADA" at bounding box center [243, 54] width 41 height 14
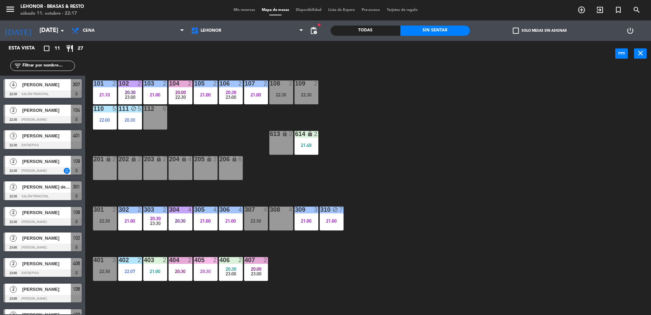
click at [160, 267] on div "403 2 21:00" at bounding box center [155, 269] width 24 height 24
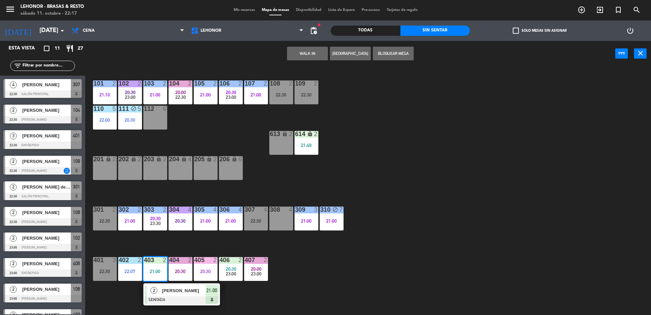
click at [157, 292] on div "2" at bounding box center [154, 290] width 15 height 11
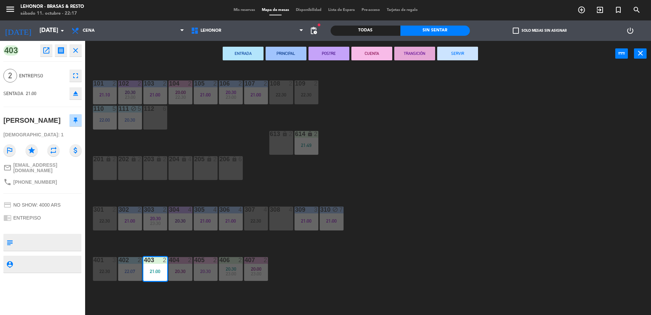
click at [291, 56] on button "PRINCIPAL" at bounding box center [286, 54] width 41 height 14
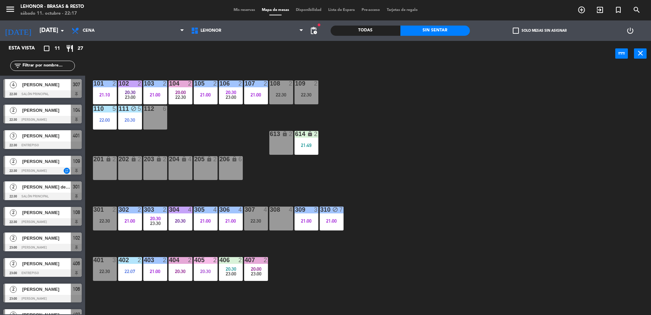
click at [233, 264] on div "406 2 20:30 23:00" at bounding box center [231, 269] width 24 height 24
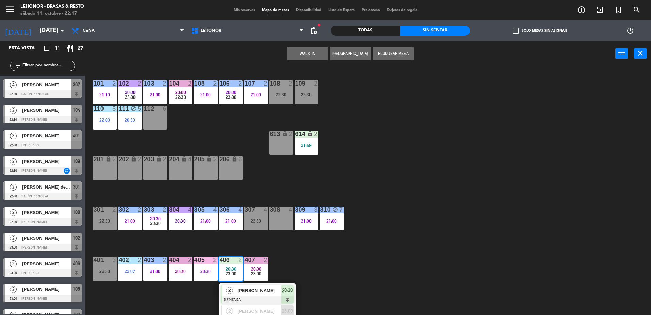
drag, startPoint x: 235, startPoint y: 281, endPoint x: 236, endPoint y: 290, distance: 8.2
click at [236, 290] on div "2 [PERSON_NAME] SENTADA 20:30" at bounding box center [257, 294] width 87 height 22
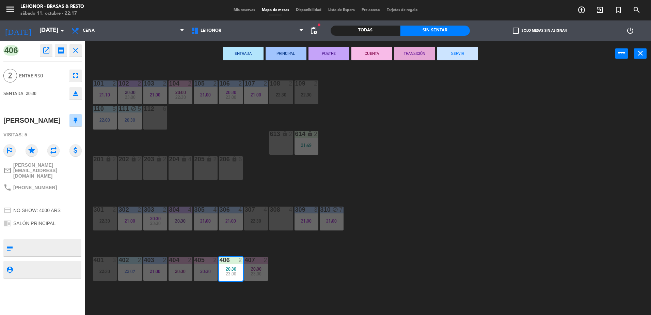
click at [298, 53] on button "PRINCIPAL" at bounding box center [286, 54] width 41 height 14
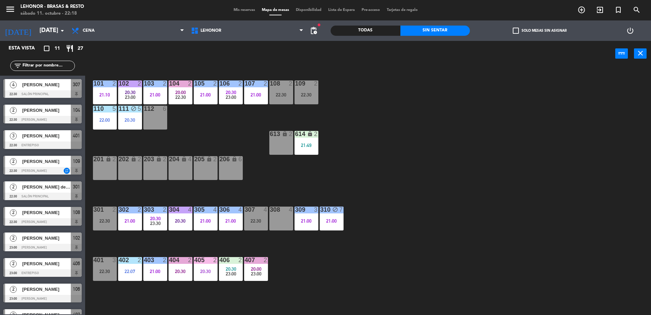
click at [456, 182] on div "101 2 21:10 102 2 20:30 23:00 103 2 21:00 104 2 20:00 22:30 105 2 21:00 106 2 2…" at bounding box center [372, 192] width 560 height 248
click at [221, 95] on div "23:00" at bounding box center [231, 97] width 24 height 5
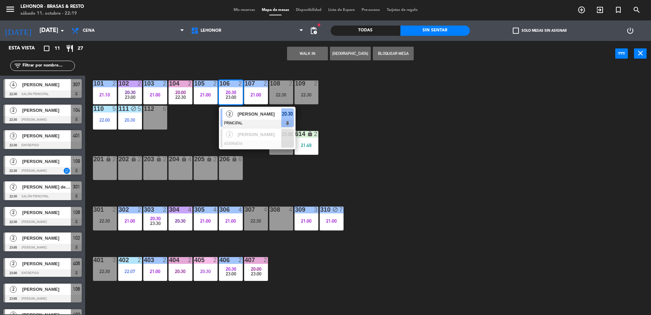
click at [222, 112] on div at bounding box center [222, 117] width 2 height 19
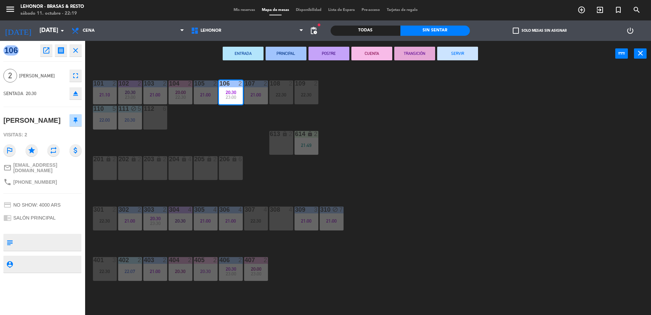
click at [380, 59] on button "CUENTA" at bounding box center [371, 54] width 41 height 14
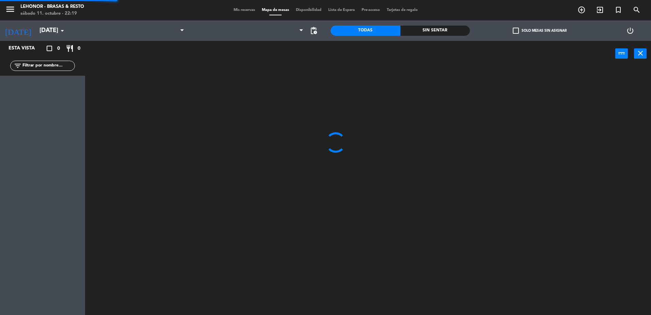
click at [410, 26] on div "Sin sentar" at bounding box center [436, 31] width 70 height 10
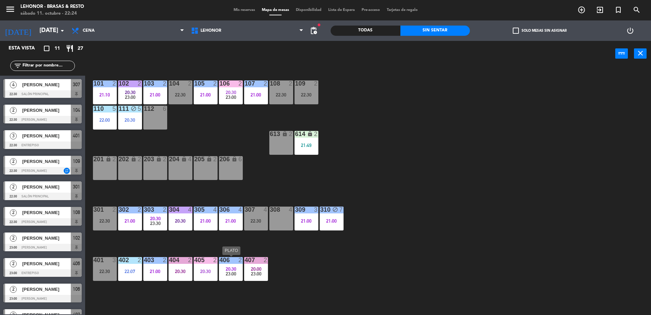
click at [235, 279] on div "406 2 20:30 23:00" at bounding box center [231, 269] width 24 height 24
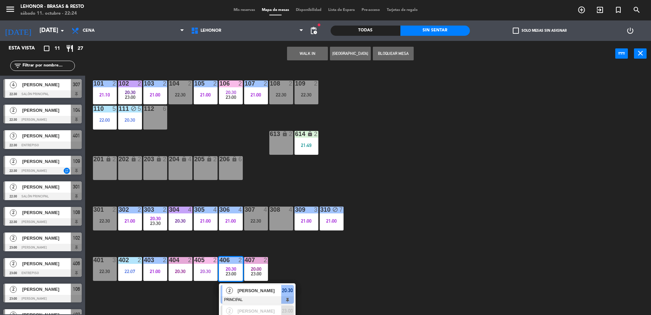
click at [239, 300] on div at bounding box center [257, 299] width 73 height 7
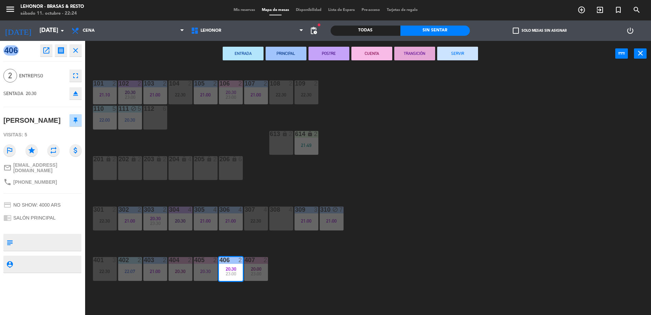
click at [333, 51] on button "POSTRE" at bounding box center [329, 54] width 41 height 14
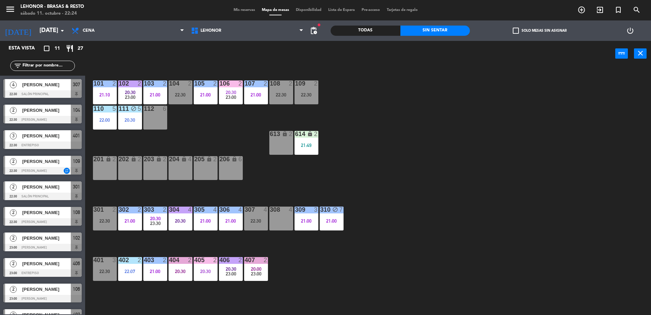
click at [218, 123] on div "101 2 21:10 102 2 20:30 23:00 103 2 21:00 104 2 22:30 105 2 21:00 106 2 20:30 2…" at bounding box center [372, 192] width 560 height 248
click at [253, 275] on span "23:00" at bounding box center [256, 273] width 11 height 5
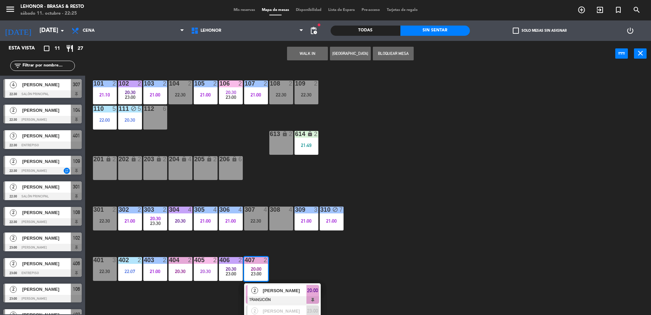
click at [257, 296] on div at bounding box center [282, 299] width 73 height 7
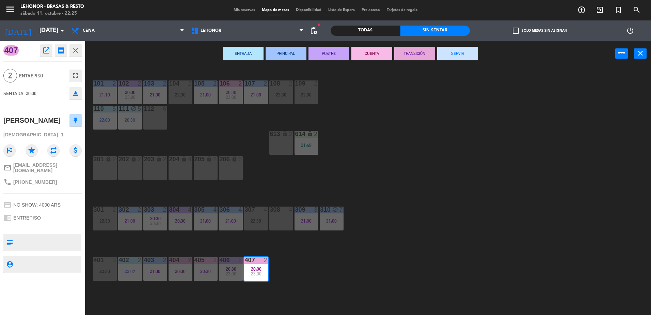
drag, startPoint x: 470, startPoint y: 51, endPoint x: 473, endPoint y: 80, distance: 29.2
click at [470, 51] on button "SERVIR" at bounding box center [457, 54] width 41 height 14
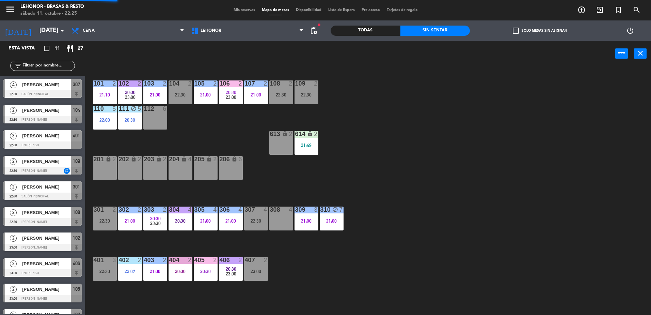
click at [511, 172] on div "101 2 21:10 102 2 20:30 23:00 103 2 21:00 104 2 22:30 105 2 21:00 106 2 20:30 2…" at bounding box center [372, 192] width 560 height 248
click at [129, 226] on div "302 2 21:00" at bounding box center [130, 218] width 24 height 24
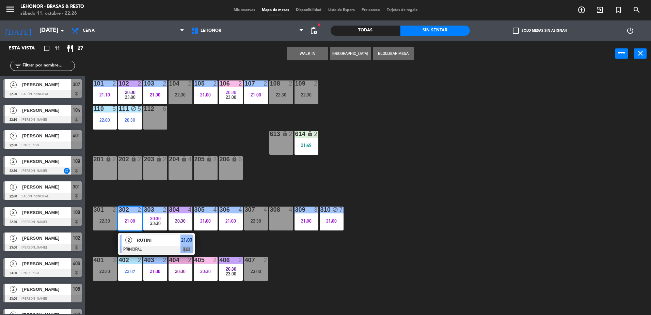
click at [133, 239] on div "2" at bounding box center [129, 239] width 15 height 11
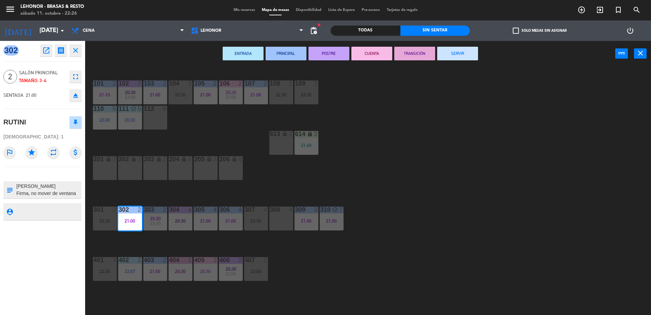
click at [378, 46] on div "ENTRADA PRINCIPAL POSTRE CUENTA TRANSICIÓN SERVIR power_input close" at bounding box center [350, 54] width 530 height 26
click at [378, 55] on button "CUENTA" at bounding box center [371, 54] width 41 height 14
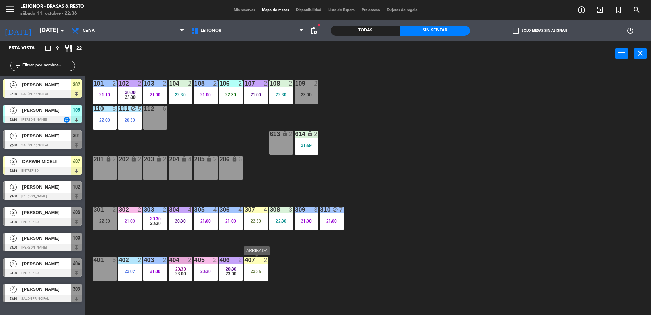
click at [259, 274] on div "22:34" at bounding box center [256, 271] width 24 height 5
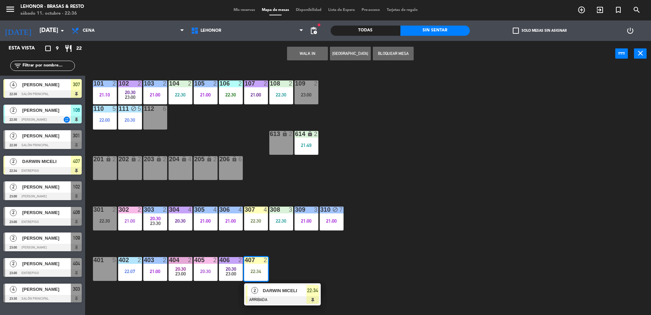
click at [393, 147] on div "101 2 21:10 102 2 20:30 23:00 103 2 21:00 104 2 22:30 105 2 21:00 106 2 22:30 1…" at bounding box center [372, 192] width 560 height 248
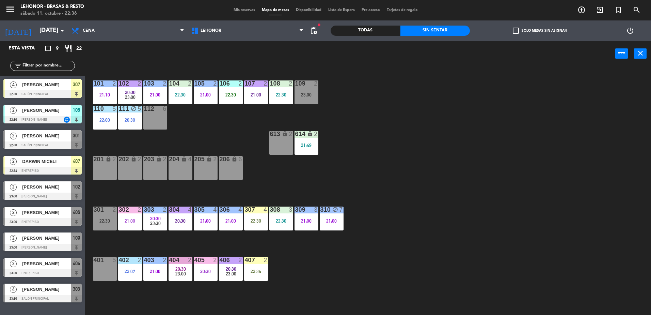
click at [314, 95] on div "23:00" at bounding box center [307, 94] width 24 height 5
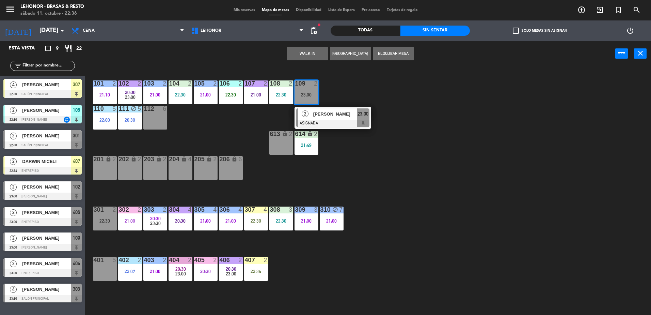
click at [464, 95] on div "101 2 21:10 102 2 20:30 23:00 103 2 21:00 104 2 22:30 105 2 21:00 106 2 22:30 1…" at bounding box center [372, 192] width 560 height 248
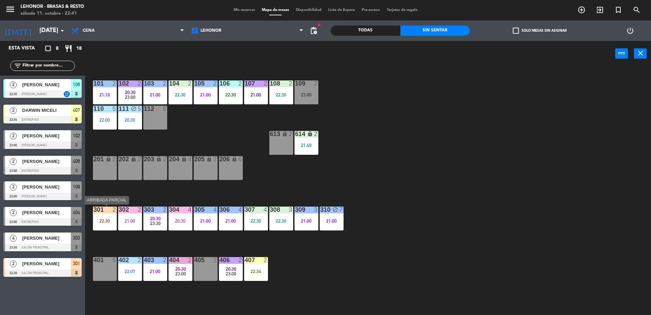
click at [109, 226] on div "301 2 22:30" at bounding box center [105, 218] width 24 height 24
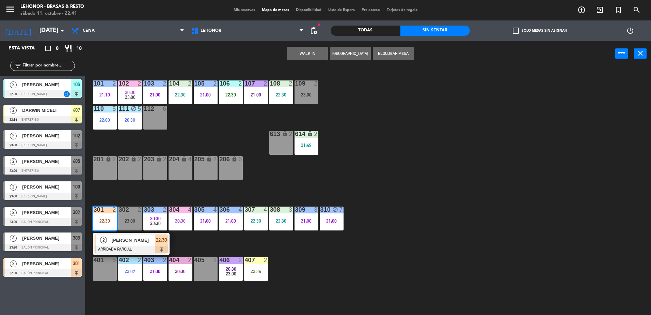
click at [317, 176] on div "101 2 21:10 102 2 20:30 23:00 103 2 21:00 104 2 22:30 105 2 21:00 106 2 22:30 1…" at bounding box center [372, 192] width 560 height 248
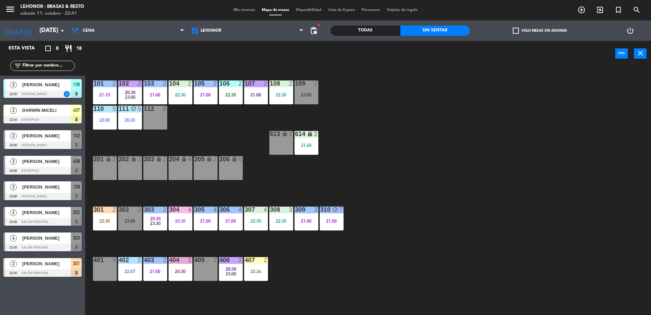
click at [105, 219] on div "22:30" at bounding box center [105, 220] width 24 height 5
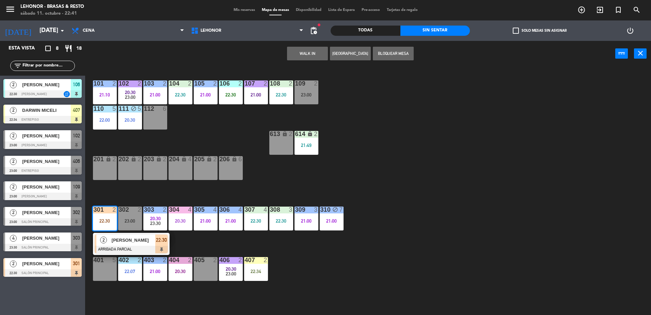
click at [189, 187] on div "101 2 21:10 102 2 20:30 23:00 103 2 21:00 104 2 22:30 105 2 21:00 106 2 22:30 1…" at bounding box center [372, 192] width 560 height 248
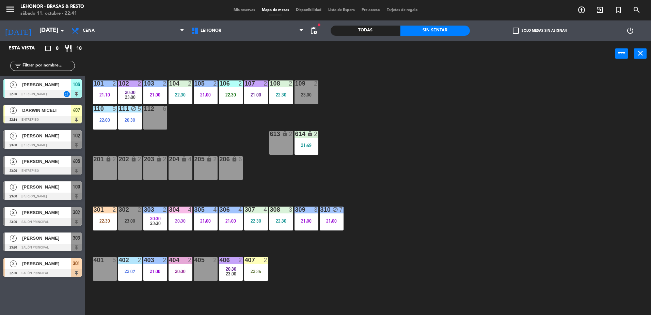
click at [47, 111] on span "DARWIN MICELI" at bounding box center [46, 110] width 49 height 7
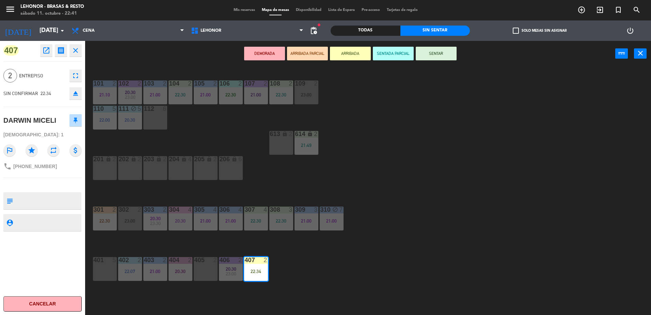
click at [486, 126] on div "101 2 21:10 102 2 20:30 23:00 103 2 21:00 104 2 22:30 105 2 21:00 106 2 22:30 1…" at bounding box center [372, 192] width 560 height 248
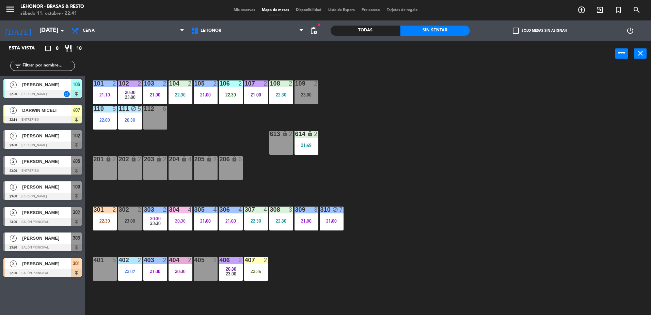
click at [163, 220] on div "20:30" at bounding box center [155, 218] width 24 height 5
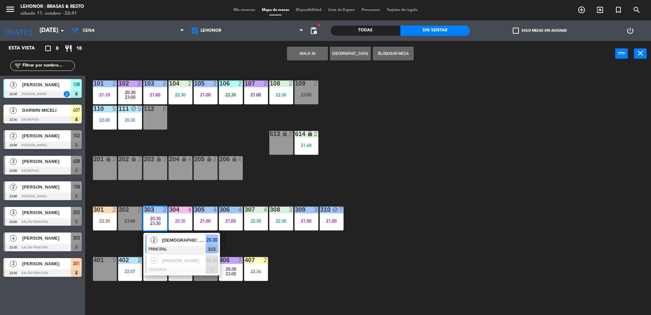
click at [271, 177] on div "101 2 21:10 102 2 20:30 23:00 103 2 21:00 104 2 22:30 105 2 21:00 106 2 22:30 1…" at bounding box center [372, 192] width 560 height 248
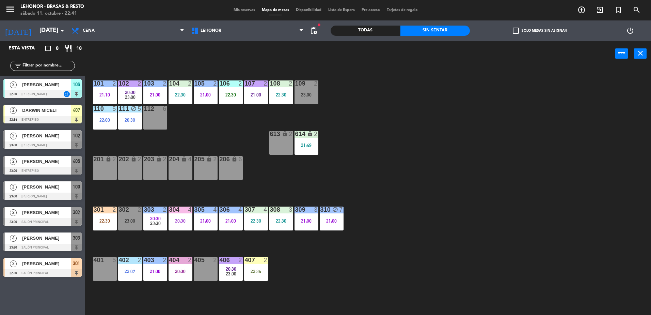
click at [269, 196] on div "101 2 21:10 102 2 20:30 23:00 103 2 21:00 104 2 22:30 105 2 21:00 106 2 22:30 1…" at bounding box center [372, 192] width 560 height 248
click at [336, 212] on div "block" at bounding box center [331, 209] width 11 height 6
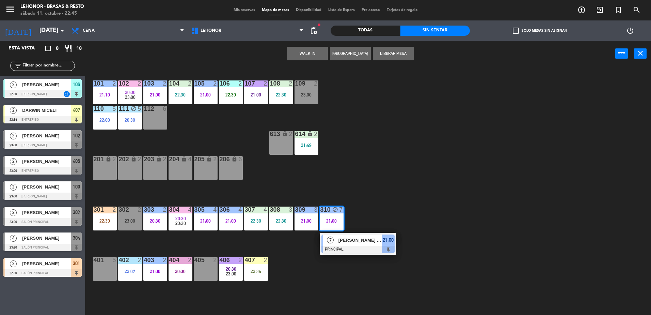
click at [344, 239] on span "[PERSON_NAME]" at bounding box center [361, 239] width 44 height 7
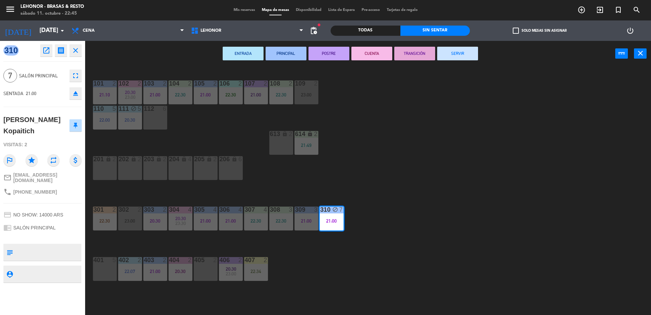
click at [372, 55] on button "CUENTA" at bounding box center [371, 54] width 41 height 14
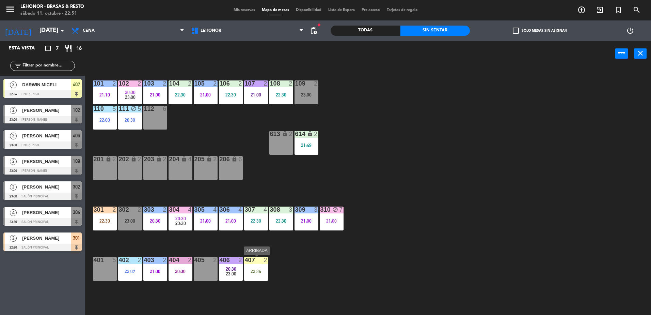
click at [256, 274] on div "407 2 22:34" at bounding box center [256, 269] width 24 height 24
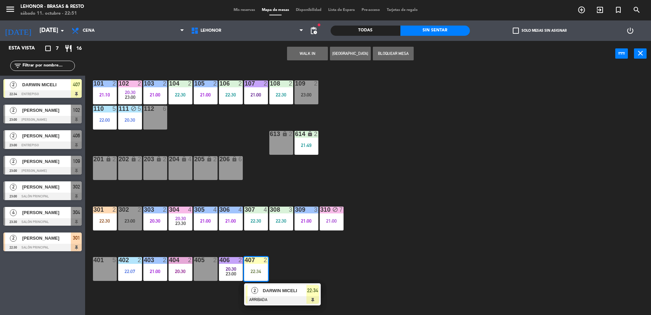
click at [257, 289] on span "2" at bounding box center [254, 290] width 7 height 7
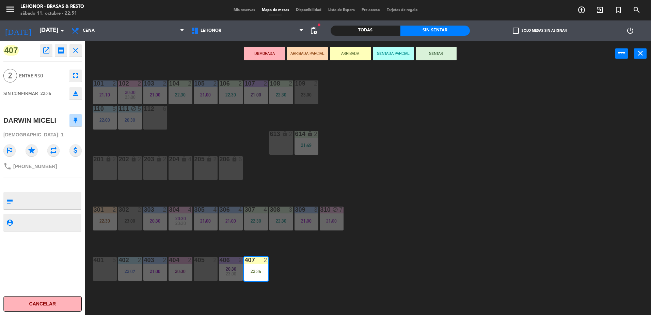
click at [43, 47] on icon "open_in_new" at bounding box center [46, 50] width 8 height 8
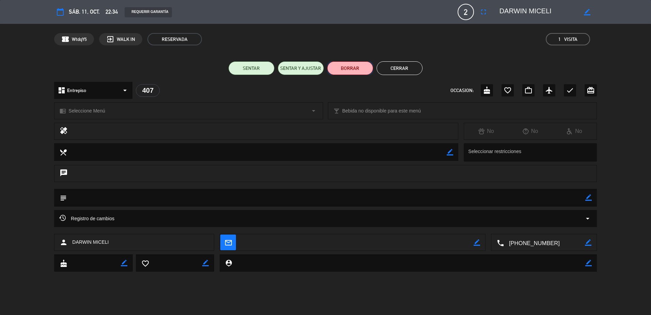
click at [358, 69] on button "BORRAR" at bounding box center [350, 68] width 46 height 14
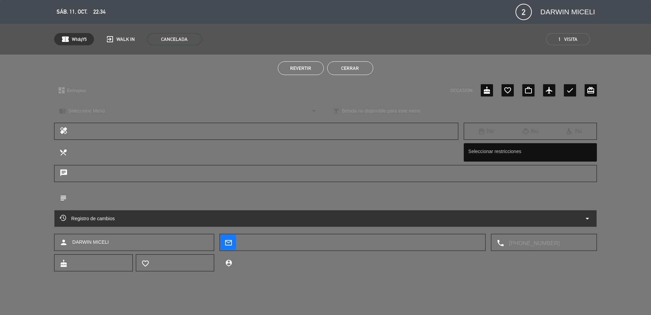
click at [362, 63] on button "Cerrar" at bounding box center [350, 68] width 46 height 14
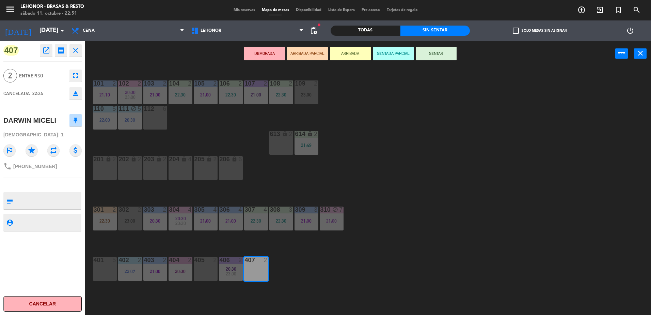
click at [205, 119] on div "101 2 21:10 102 2 20:30 23:00 103 2 21:00 104 2 22:30 105 2 21:00 106 2 22:30 1…" at bounding box center [372, 192] width 560 height 248
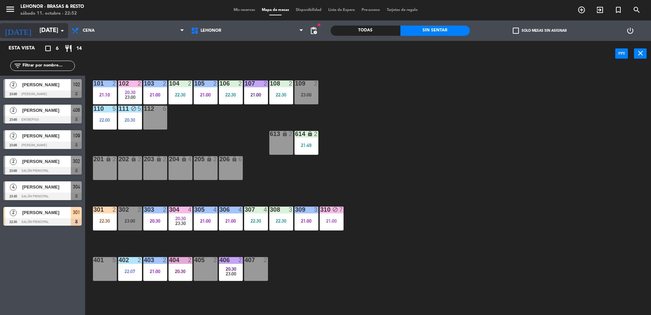
click at [36, 32] on input "[DATE]" at bounding box center [75, 31] width 79 height 14
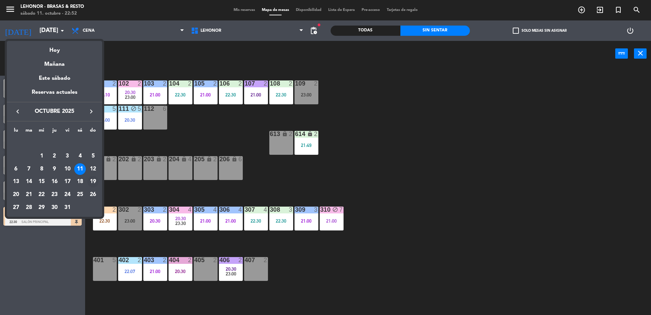
click at [91, 182] on div "19" at bounding box center [93, 182] width 12 height 12
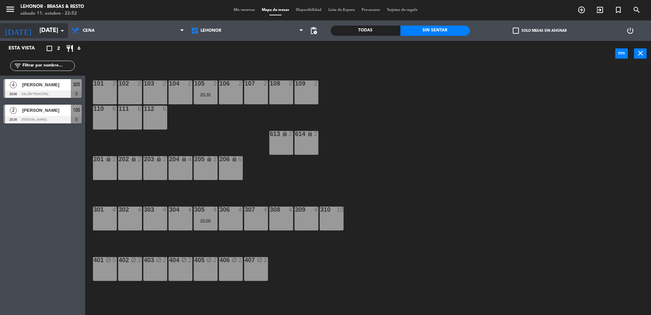
drag, startPoint x: 45, startPoint y: 34, endPoint x: 48, endPoint y: 37, distance: 4.4
click at [48, 37] on input "dom. 19 oct." at bounding box center [75, 31] width 79 height 14
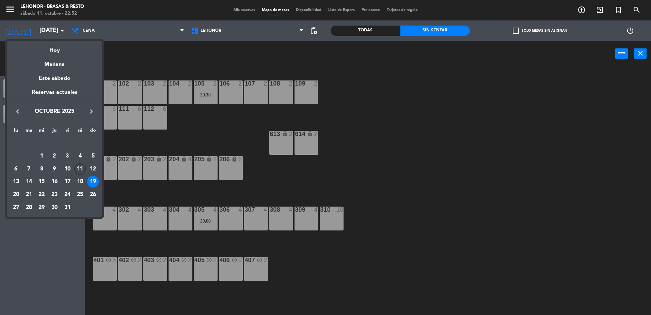
click at [78, 169] on div "11" at bounding box center [80, 169] width 12 height 12
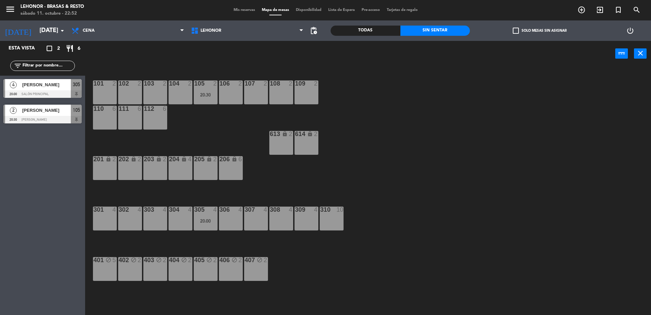
type input "[DATE]"
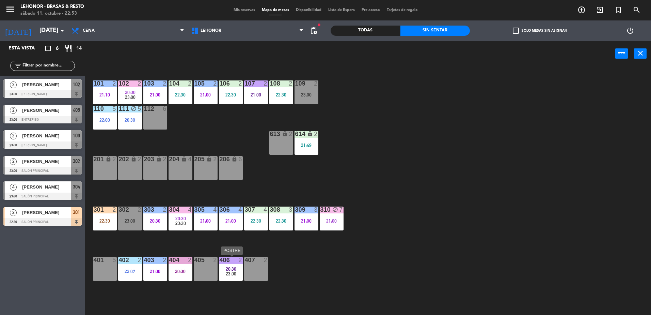
click at [230, 268] on span "20:30" at bounding box center [231, 268] width 11 height 5
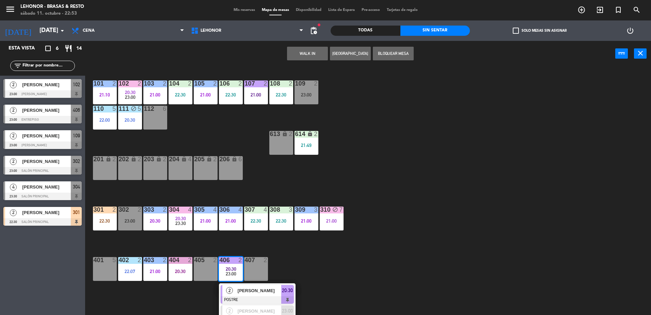
click at [241, 288] on span "[PERSON_NAME]" at bounding box center [260, 290] width 44 height 7
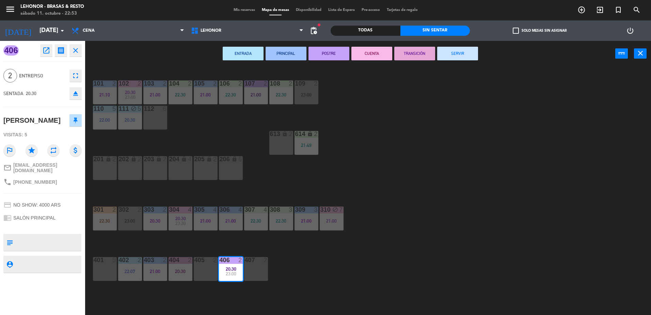
click at [356, 54] on button "CUENTA" at bounding box center [371, 54] width 41 height 14
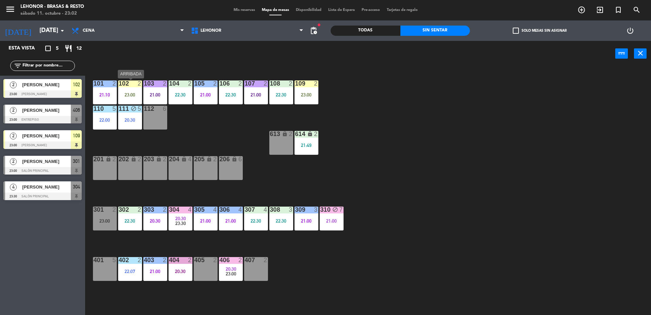
click at [135, 91] on div "102 2 23:00" at bounding box center [130, 92] width 24 height 24
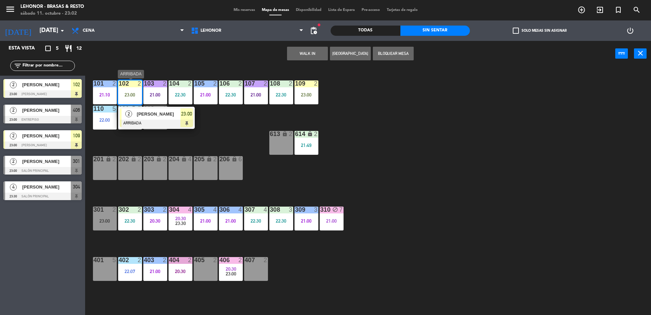
click at [149, 120] on div at bounding box center [156, 123] width 73 height 7
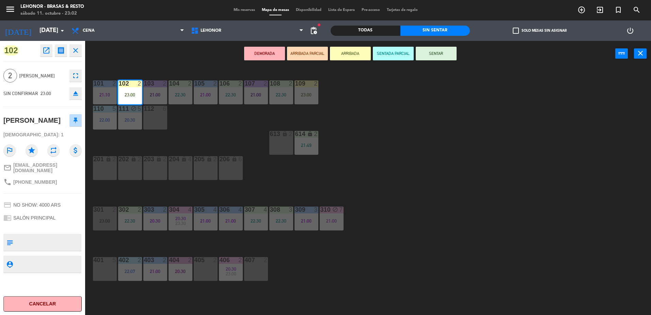
click at [433, 56] on button "SENTAR" at bounding box center [436, 54] width 41 height 14
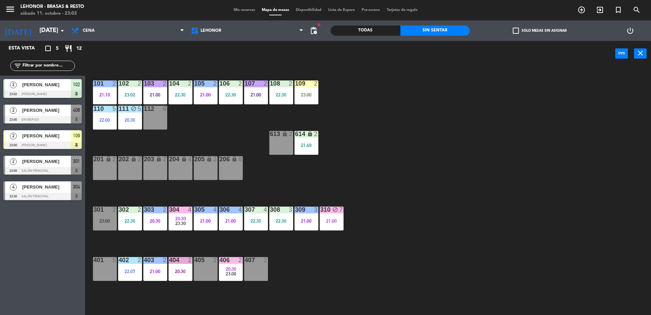
click at [305, 99] on div "109 2 23:00" at bounding box center [307, 92] width 24 height 24
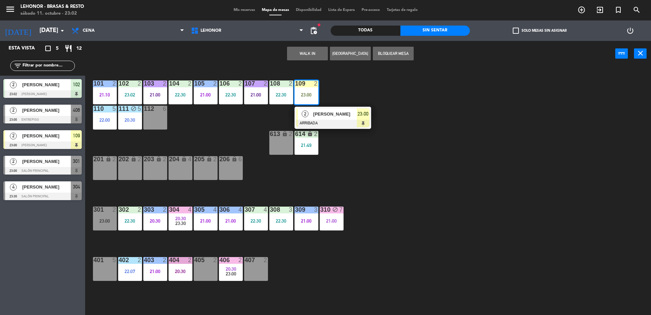
click at [310, 120] on div at bounding box center [332, 123] width 73 height 7
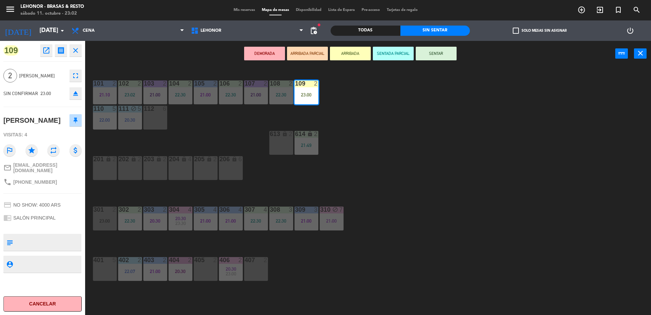
click at [439, 52] on button "SENTAR" at bounding box center [436, 54] width 41 height 14
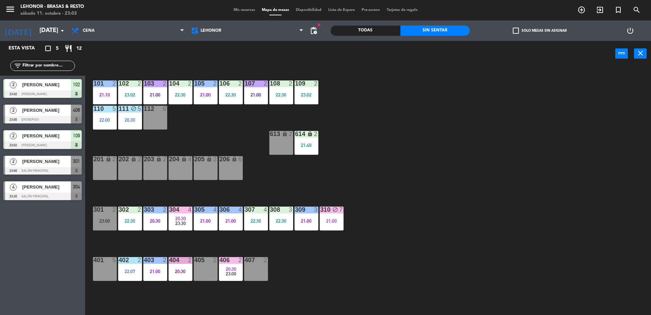
click at [242, 12] on span "Mis reservas" at bounding box center [244, 10] width 28 height 4
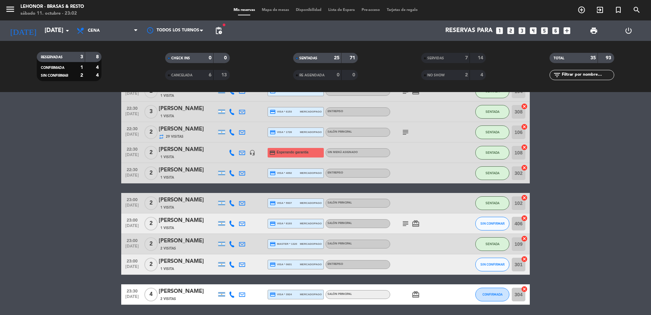
scroll to position [457, 0]
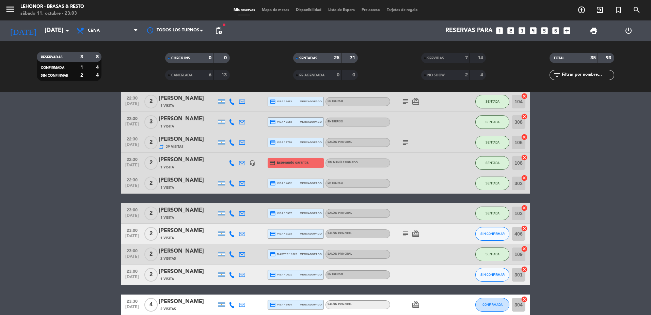
click at [406, 141] on icon "subject" at bounding box center [406, 142] width 8 height 8
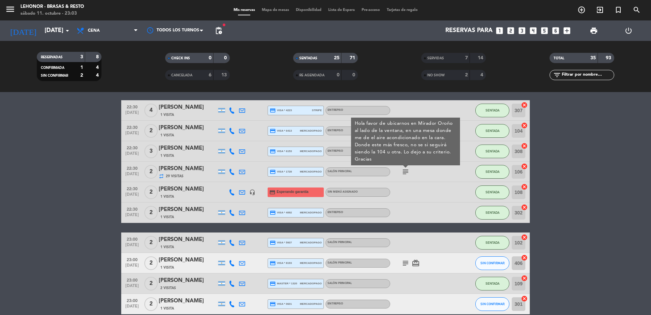
scroll to position [389, 0]
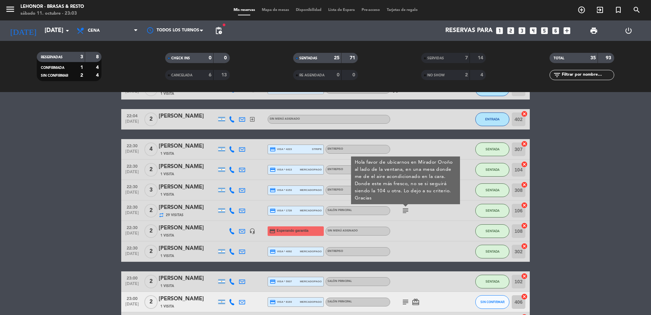
click at [406, 212] on icon "subject" at bounding box center [406, 210] width 8 height 8
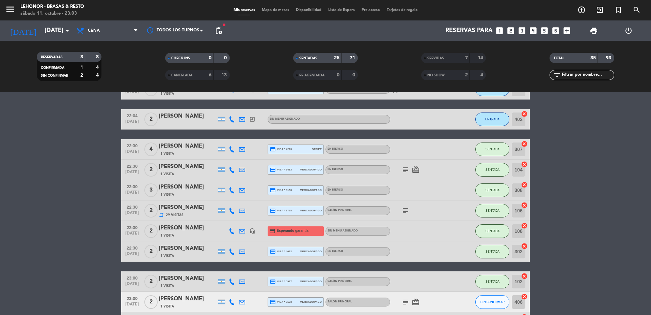
click at [401, 169] on span "subject" at bounding box center [406, 170] width 10 height 8
click at [406, 169] on icon "subject" at bounding box center [406, 170] width 8 height 8
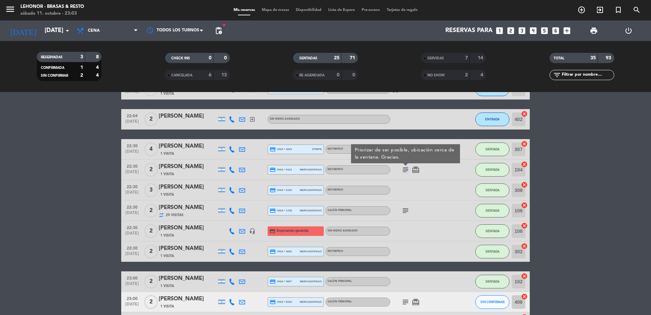
click at [405, 168] on icon "subject" at bounding box center [406, 170] width 8 height 8
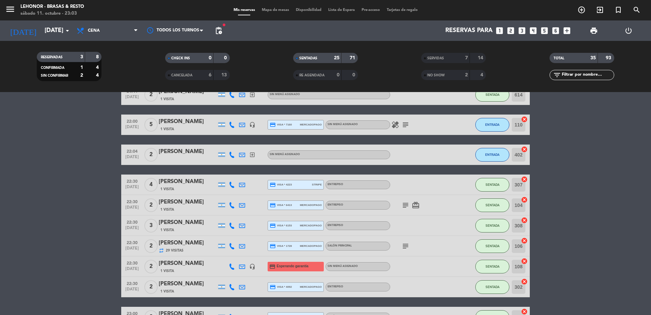
scroll to position [321, 0]
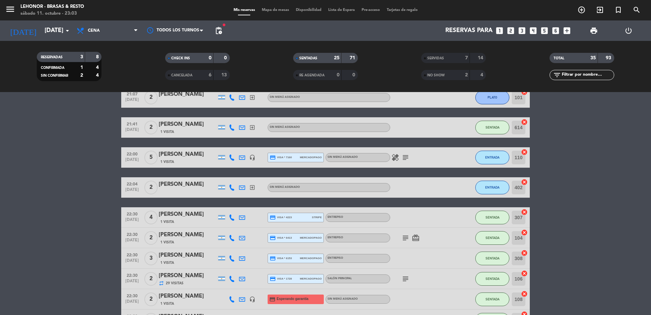
click at [393, 158] on icon "healing" at bounding box center [395, 157] width 8 height 8
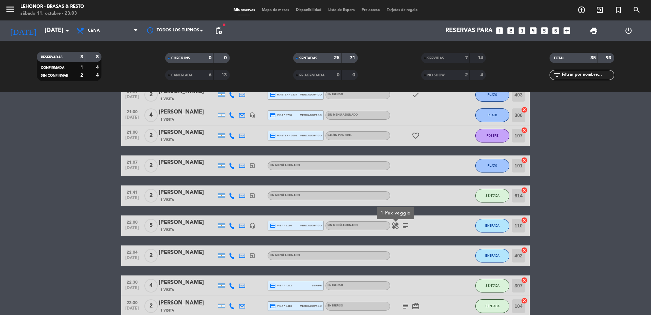
scroll to position [151, 0]
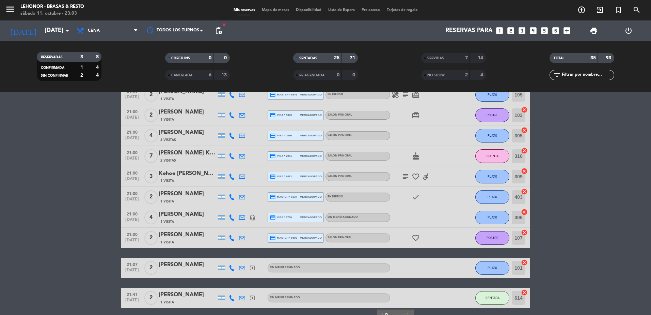
click at [416, 238] on icon "favorite_border" at bounding box center [416, 238] width 8 height 8
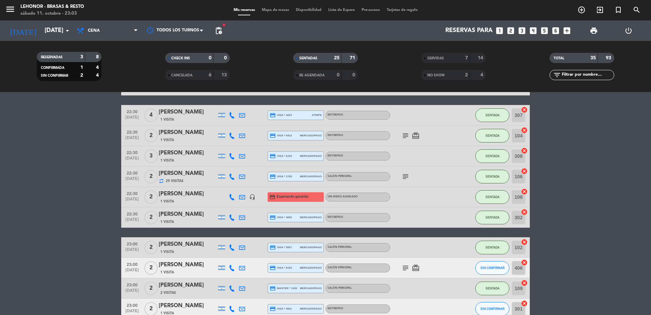
scroll to position [491, 0]
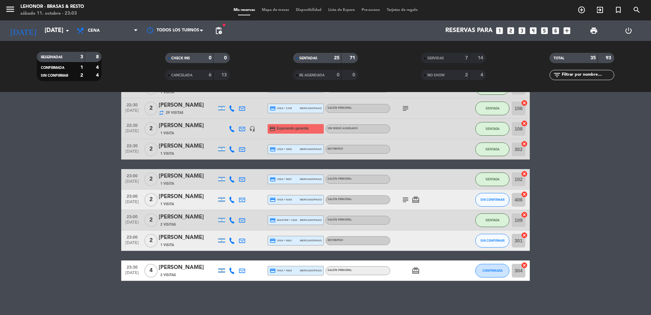
click at [279, 9] on span "Mapa de mesas" at bounding box center [276, 10] width 34 height 4
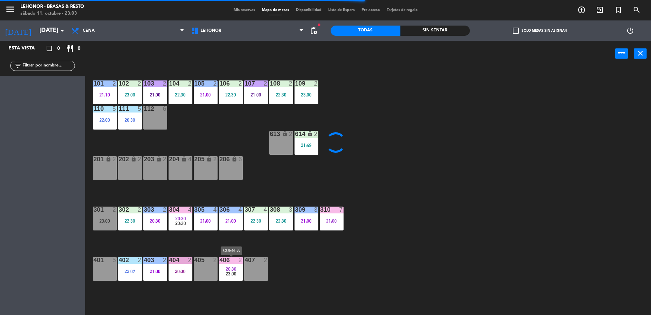
click at [231, 270] on span "20:30" at bounding box center [231, 268] width 11 height 5
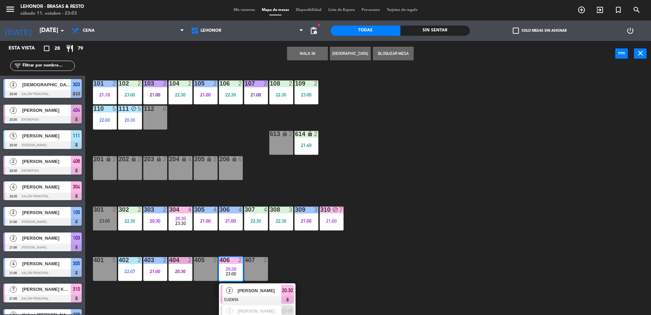
click at [386, 258] on div "101 2 21:10 102 2 23:00 103 2 21:00 104 2 22:30 105 2 21:00 106 2 22:30 107 2 2…" at bounding box center [372, 192] width 560 height 248
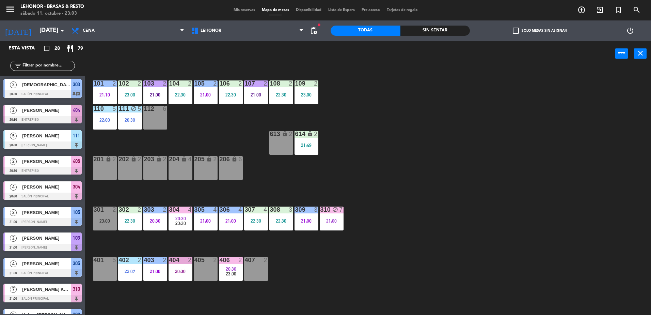
click at [330, 222] on div "21:00" at bounding box center [332, 220] width 24 height 5
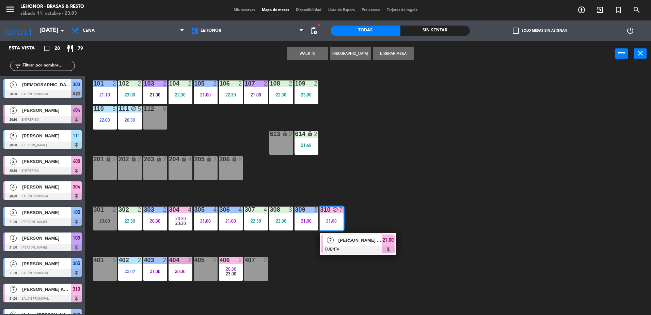
click at [335, 246] on div at bounding box center [358, 249] width 73 height 7
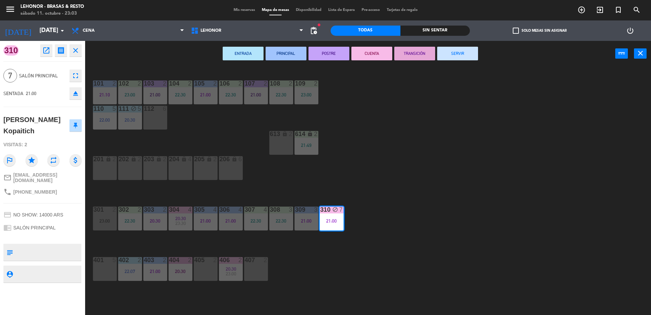
click at [415, 51] on button "TRANSICIÓN" at bounding box center [414, 54] width 41 height 14
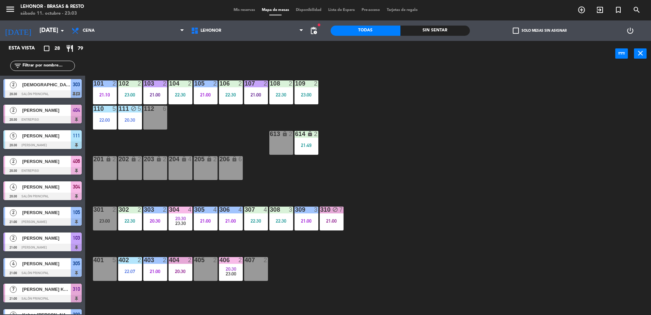
click at [167, 272] on div "21:00" at bounding box center [155, 271] width 24 height 5
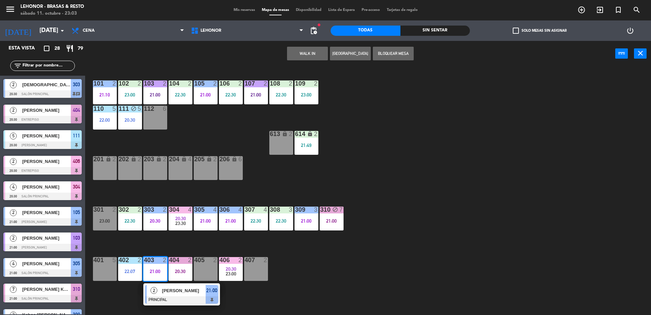
click at [362, 300] on div "101 2 21:10 102 2 23:00 103 2 21:00 104 2 22:30 105 2 21:00 106 2 22:30 107 2 2…" at bounding box center [372, 192] width 560 height 248
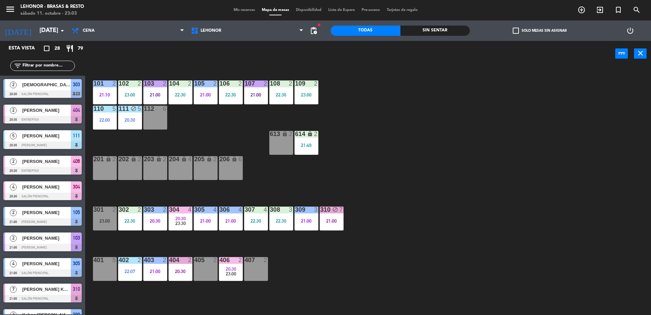
click at [236, 268] on span "20:30" at bounding box center [231, 268] width 11 height 5
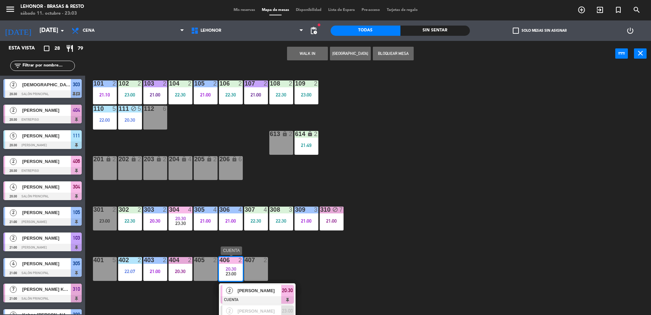
click at [249, 294] on div "[PERSON_NAME]" at bounding box center [259, 290] width 44 height 11
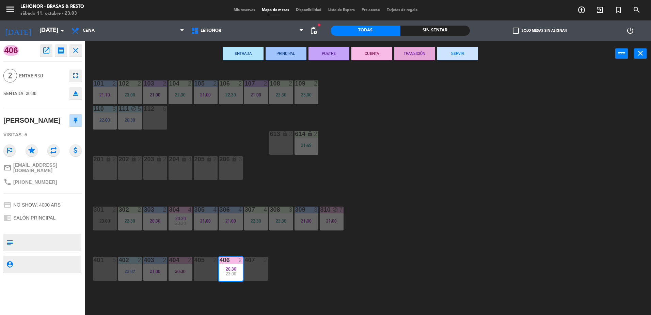
click at [408, 44] on div "ENTRADA PRINCIPAL POSTRE CUENTA TRANSICIÓN SERVIR power_input close" at bounding box center [350, 54] width 530 height 26
click at [409, 54] on button "TRANSICIÓN" at bounding box center [414, 54] width 41 height 14
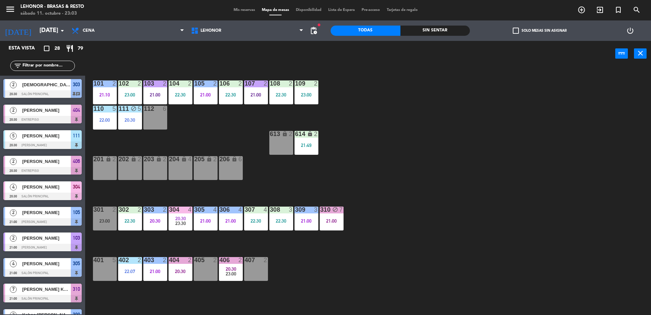
click at [110, 121] on div "22:00" at bounding box center [105, 120] width 24 height 5
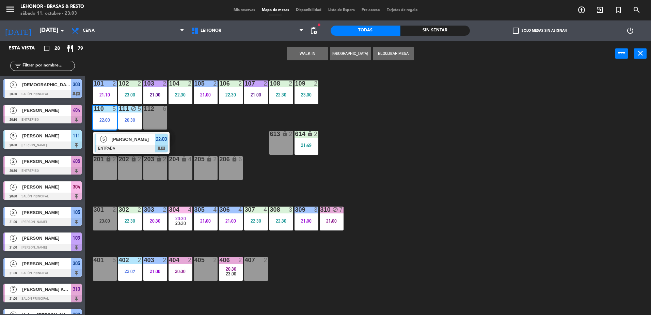
click at [129, 151] on div at bounding box center [131, 148] width 73 height 7
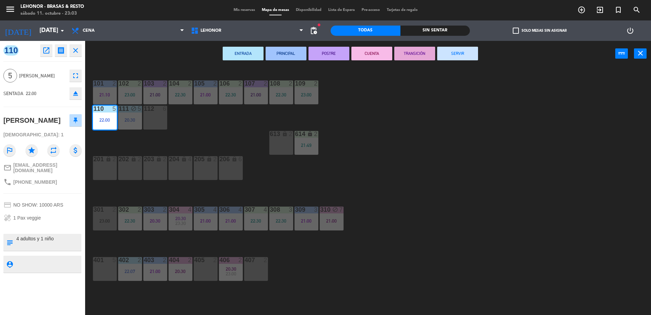
click at [275, 59] on button "PRINCIPAL" at bounding box center [286, 54] width 41 height 14
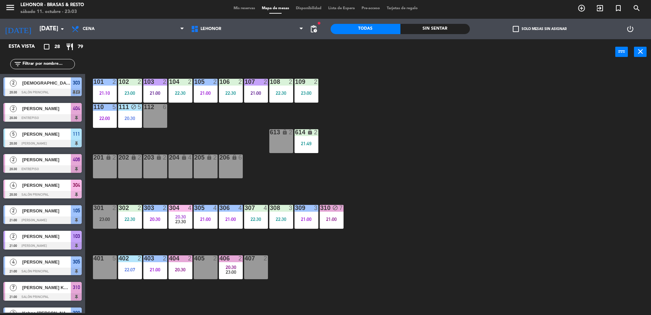
click at [136, 120] on div "20:30" at bounding box center [130, 118] width 24 height 5
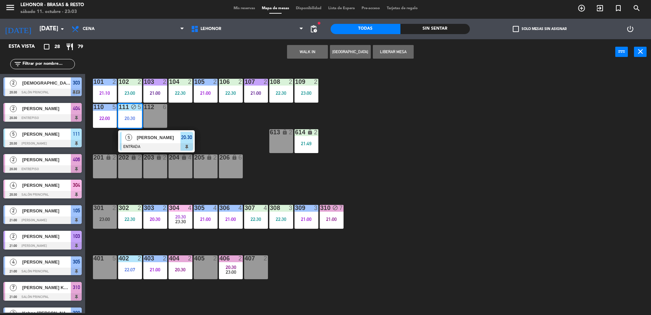
click at [142, 139] on span "[PERSON_NAME]" at bounding box center [159, 137] width 44 height 7
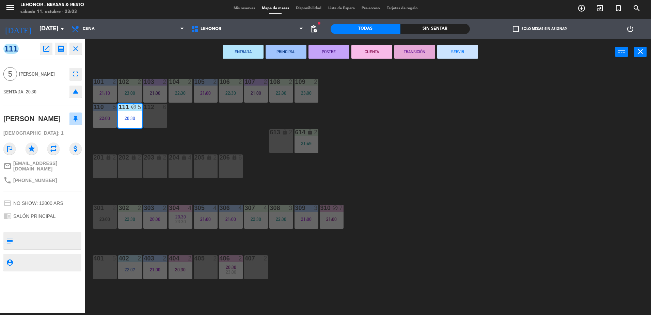
click at [300, 53] on button "PRINCIPAL" at bounding box center [286, 52] width 41 height 14
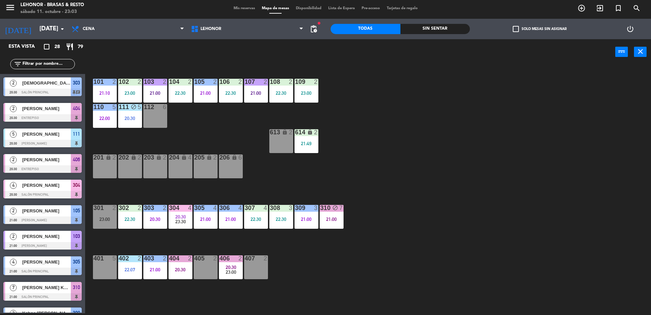
click at [416, 25] on div "Sin sentar" at bounding box center [436, 29] width 70 height 10
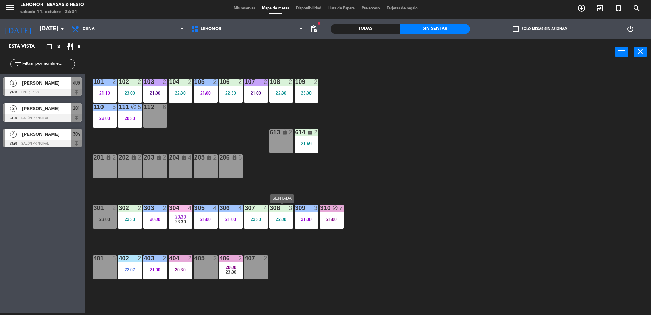
click at [276, 225] on div "308 3 22:30" at bounding box center [281, 217] width 24 height 24
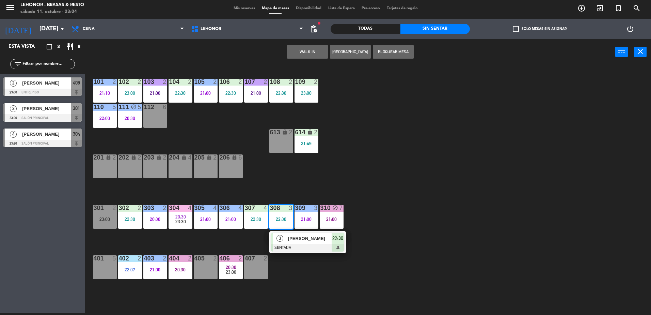
click at [387, 232] on div "101 2 21:10 102 2 23:00 103 2 21:00 104 2 22:30 105 2 21:00 106 2 22:30 107 2 2…" at bounding box center [372, 190] width 560 height 248
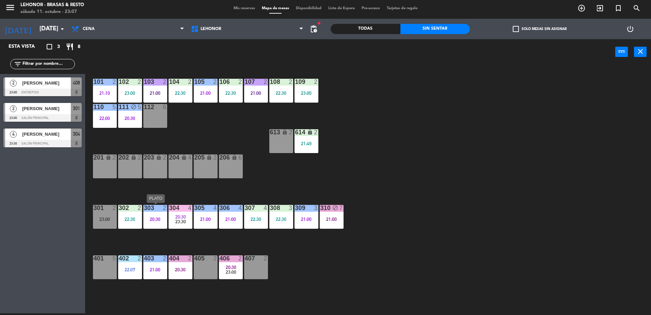
click at [150, 212] on div "303 2 20:30" at bounding box center [155, 217] width 24 height 24
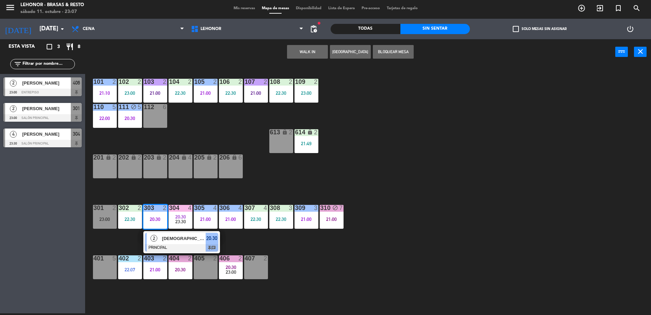
click at [154, 245] on div at bounding box center [181, 247] width 73 height 7
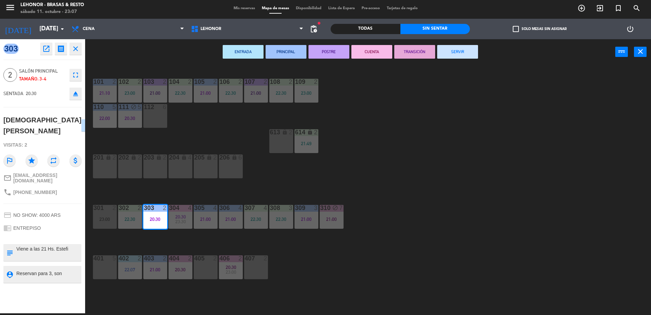
click at [339, 44] on div "ENTRADA PRINCIPAL POSTRE CUENTA TRANSICIÓN SERVIR power_input close" at bounding box center [350, 52] width 530 height 26
click at [336, 54] on button "POSTRE" at bounding box center [329, 52] width 41 height 14
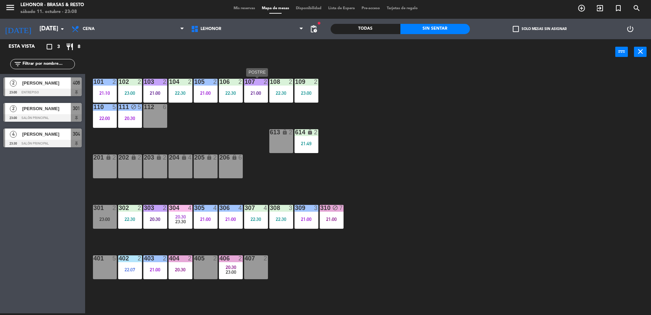
click at [247, 93] on div "21:00" at bounding box center [256, 93] width 24 height 5
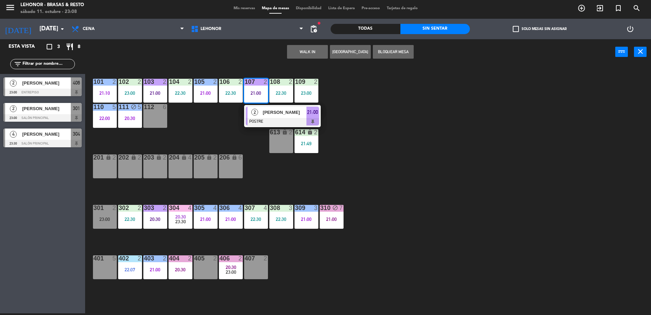
click at [252, 108] on div "2" at bounding box center [255, 112] width 15 height 11
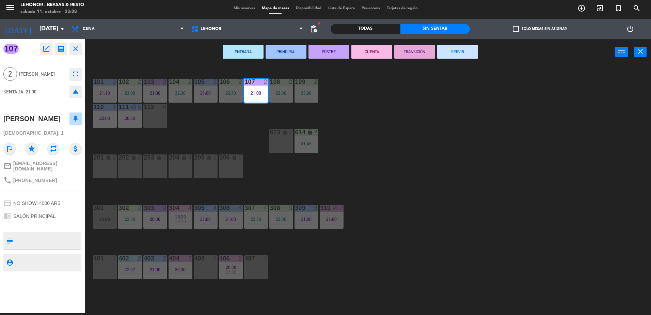
click at [373, 52] on button "CUENTA" at bounding box center [371, 52] width 41 height 14
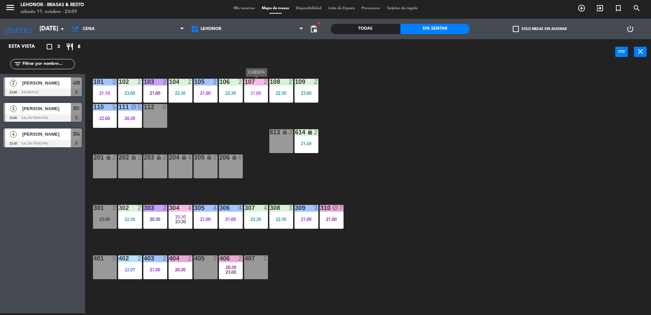
click at [264, 88] on div "107 2 21:00" at bounding box center [256, 91] width 24 height 24
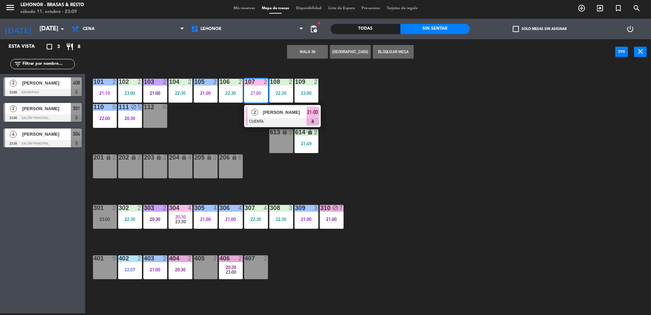
click at [444, 197] on div "101 2 21:10 102 2 23:00 103 2 21:00 104 2 22:30 105 2 21:00 106 2 22:30 107 2 2…" at bounding box center [372, 190] width 560 height 248
